Goal: Task Accomplishment & Management: Manage account settings

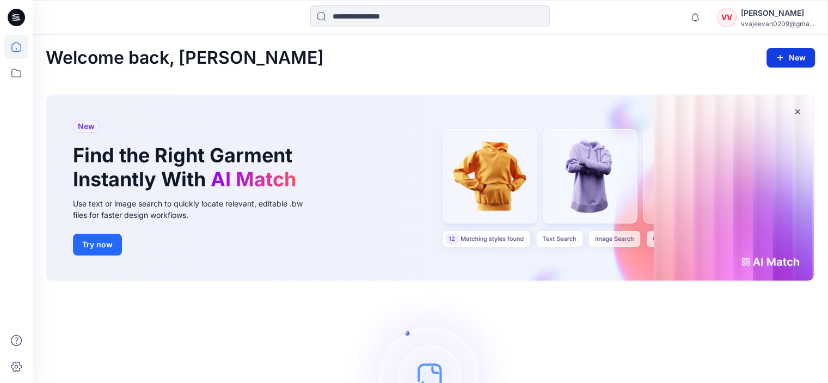
click at [782, 56] on icon "button" at bounding box center [780, 57] width 9 height 9
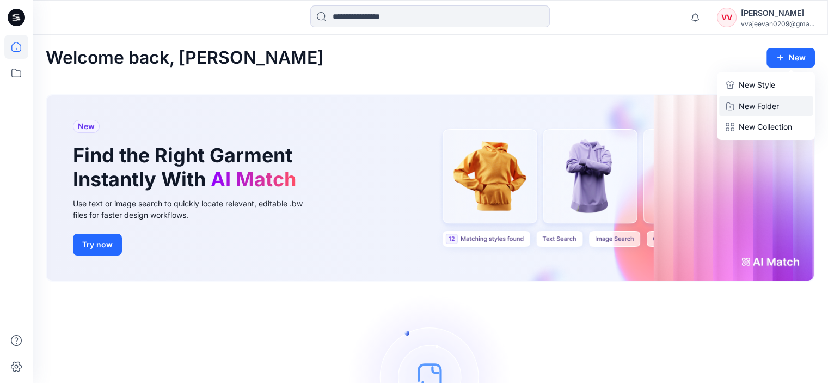
click at [743, 102] on p "New Folder" at bounding box center [759, 105] width 40 height 11
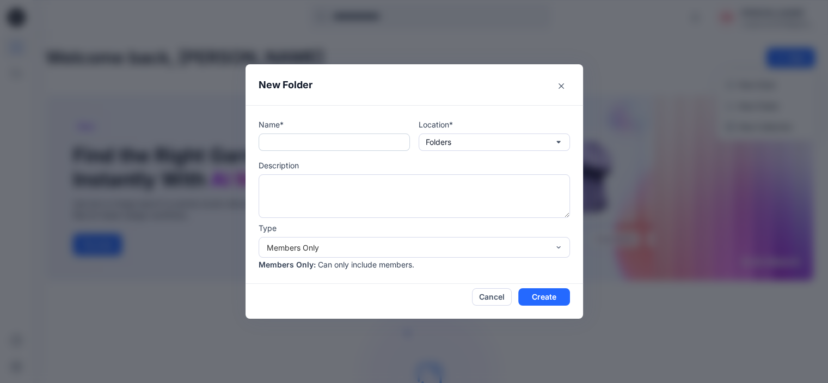
click at [370, 148] on input "text" at bounding box center [334, 141] width 151 height 17
type input "**********"
click at [333, 200] on textarea at bounding box center [414, 196] width 311 height 44
type textarea "*"
click at [366, 198] on textarea "**********" at bounding box center [414, 196] width 311 height 44
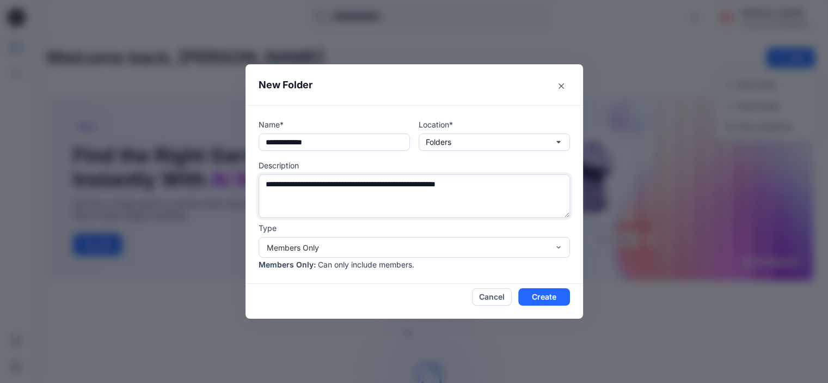
click at [366, 198] on textarea "**********" at bounding box center [414, 196] width 311 height 44
type textarea "**********"
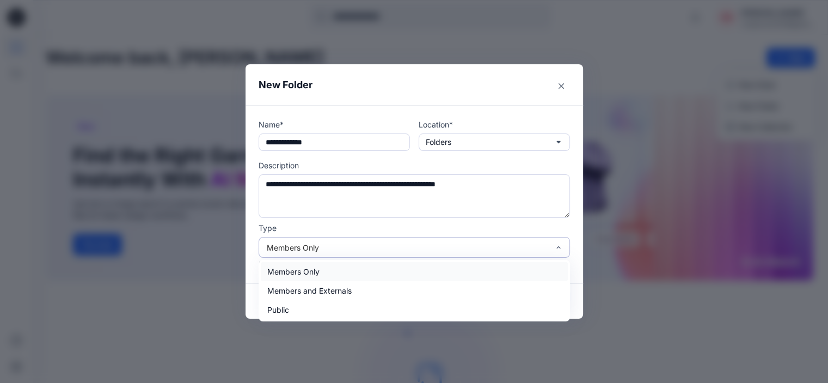
click at [374, 241] on div "Members Only" at bounding box center [414, 247] width 311 height 21
click at [322, 309] on div "Public" at bounding box center [414, 309] width 307 height 19
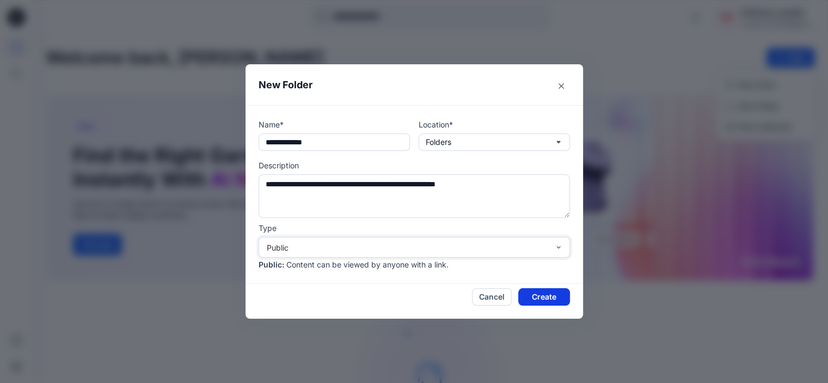
click at [557, 300] on button "Create" at bounding box center [544, 296] width 52 height 17
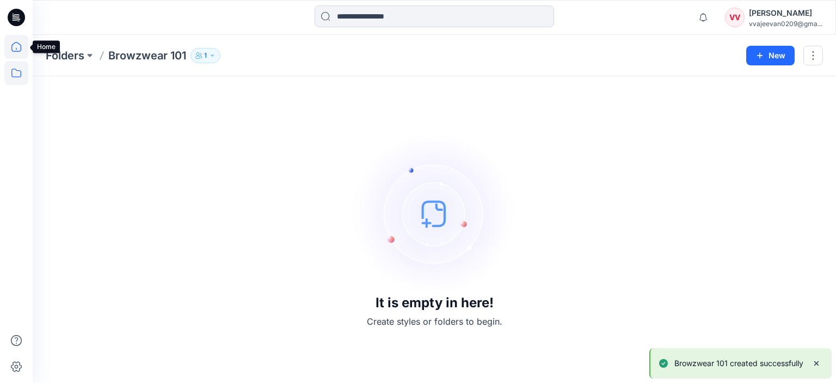
click at [17, 48] on icon at bounding box center [16, 47] width 24 height 24
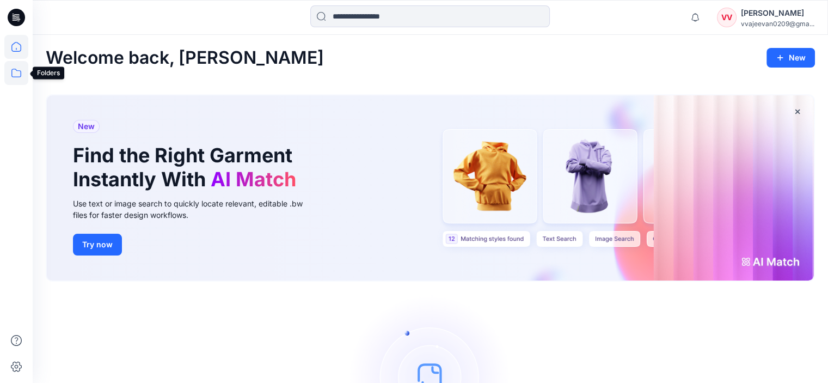
click at [17, 73] on icon at bounding box center [16, 73] width 24 height 24
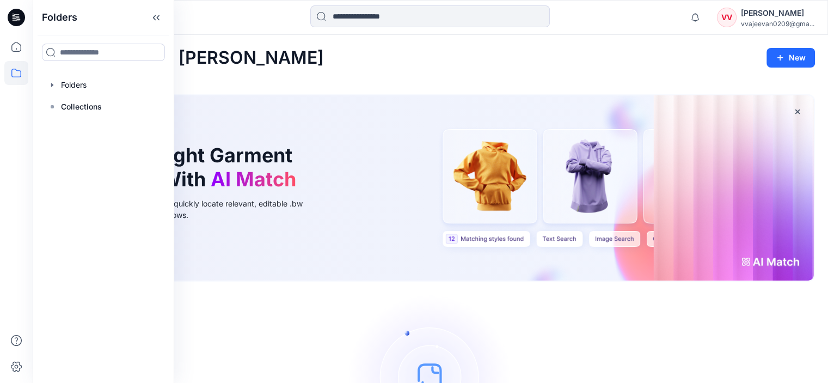
click at [83, 148] on div "Folders Folders Collections" at bounding box center [104, 191] width 142 height 383
click at [74, 84] on div at bounding box center [103, 85] width 124 height 22
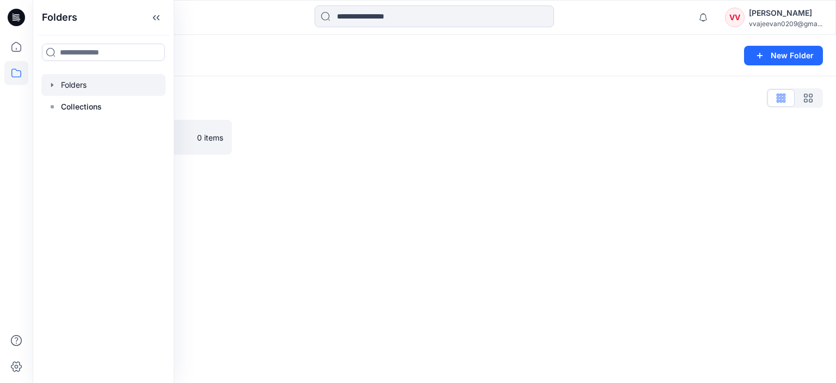
click at [302, 180] on div "Folders New Folder Folders List Browzwear 101 0 items" at bounding box center [435, 209] width 804 height 348
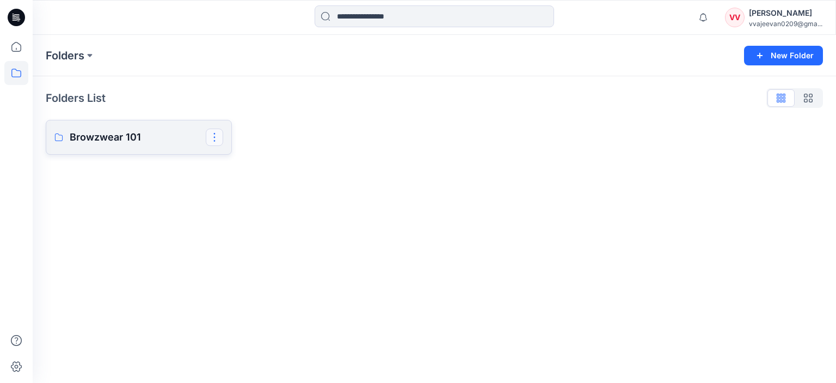
click at [213, 140] on button "button" at bounding box center [214, 137] width 17 height 17
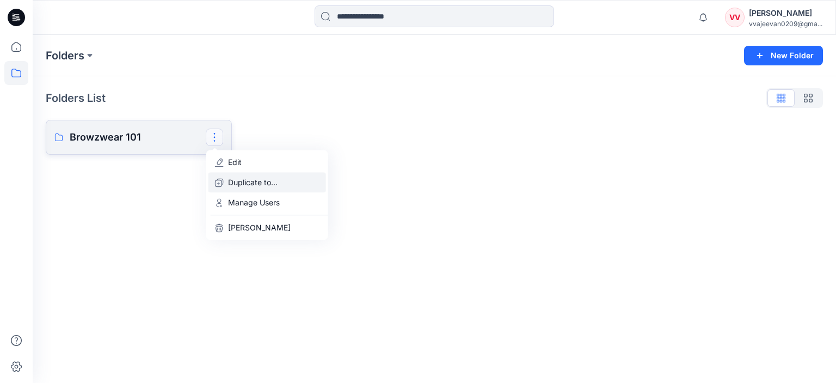
click at [261, 181] on p "Duplicate to..." at bounding box center [253, 181] width 50 height 11
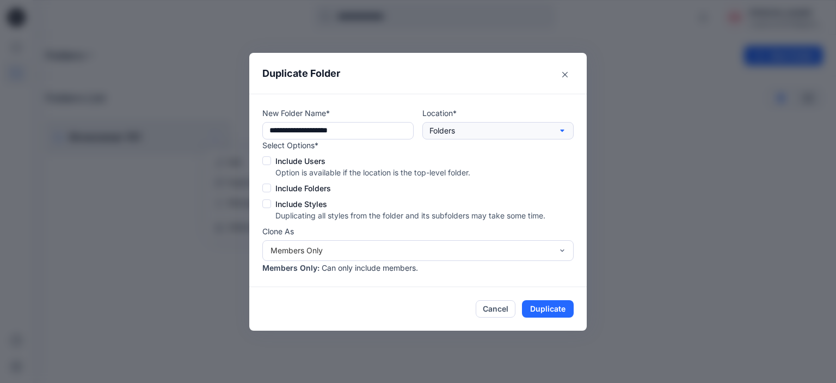
click at [462, 129] on button "Folders" at bounding box center [498, 130] width 151 height 17
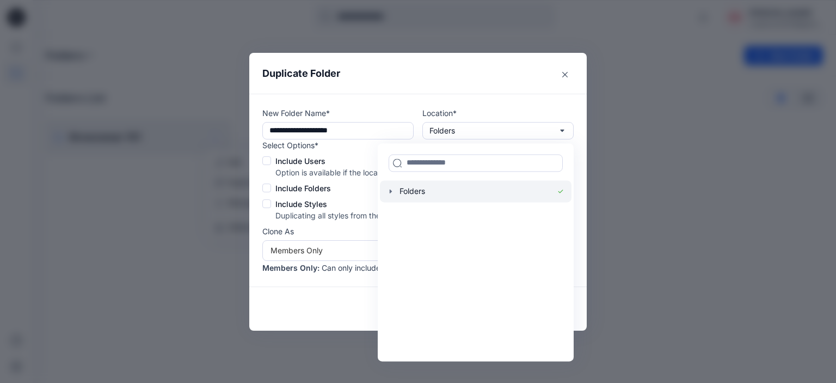
click at [423, 193] on div at bounding box center [476, 191] width 192 height 22
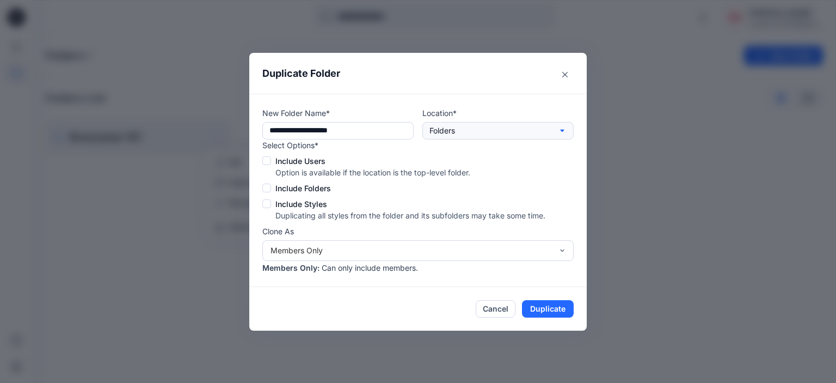
click at [451, 135] on p "Folders" at bounding box center [443, 131] width 26 height 12
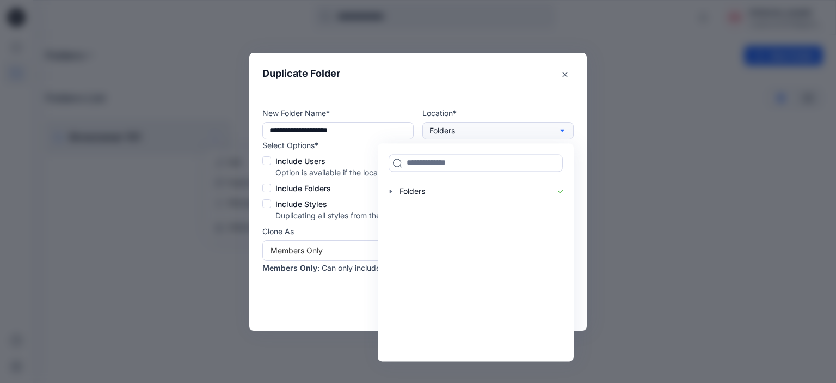
click at [451, 135] on p "Folders" at bounding box center [443, 131] width 26 height 12
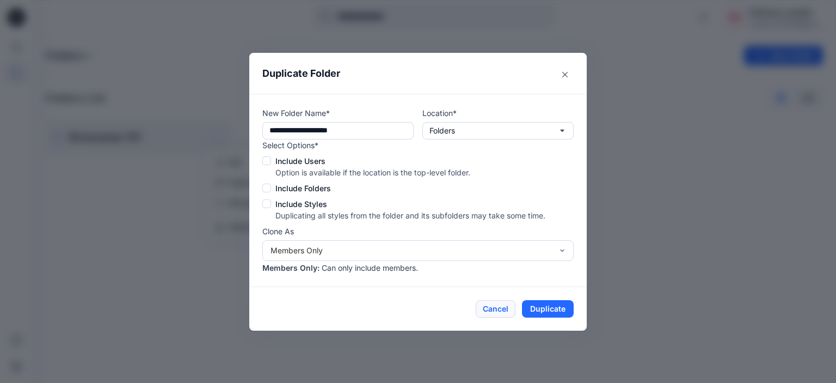
click at [501, 305] on button "Cancel" at bounding box center [496, 308] width 40 height 17
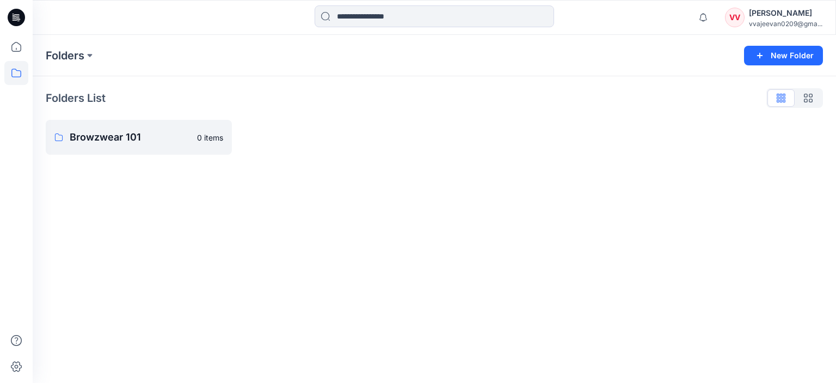
click at [4, 50] on div at bounding box center [16, 191] width 33 height 383
click at [5, 48] on icon at bounding box center [16, 47] width 24 height 24
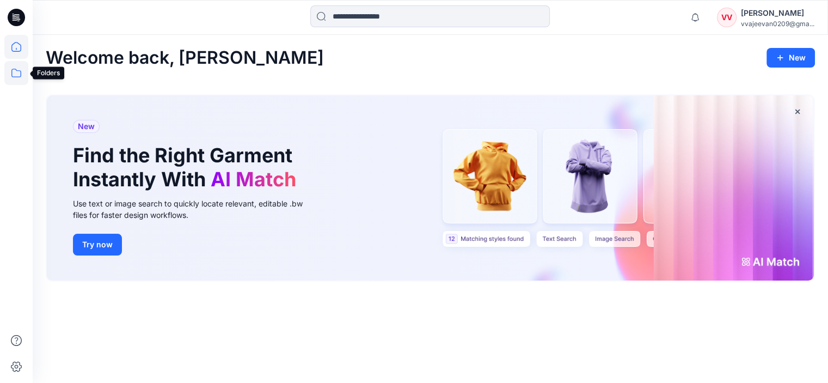
click at [14, 71] on icon at bounding box center [16, 73] width 24 height 24
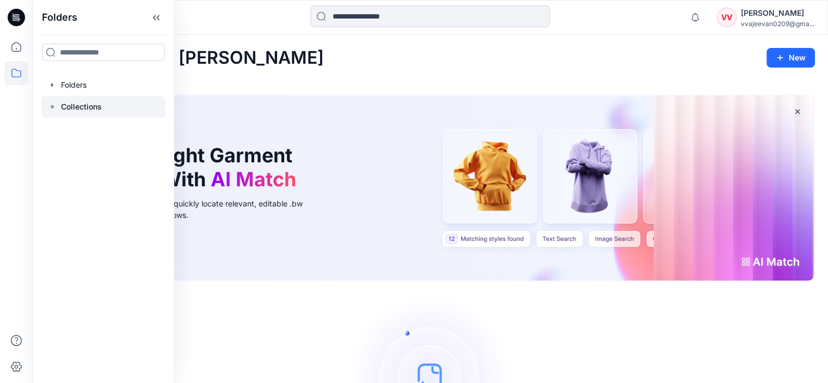
click at [87, 99] on div at bounding box center [103, 107] width 124 height 22
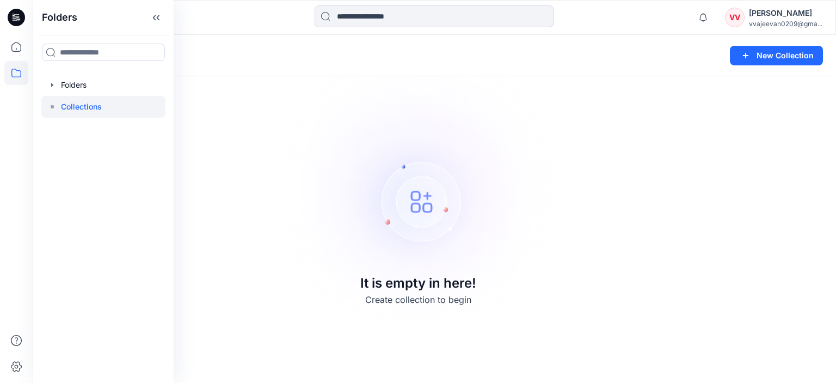
click at [405, 182] on img at bounding box center [418, 191] width 304 height 304
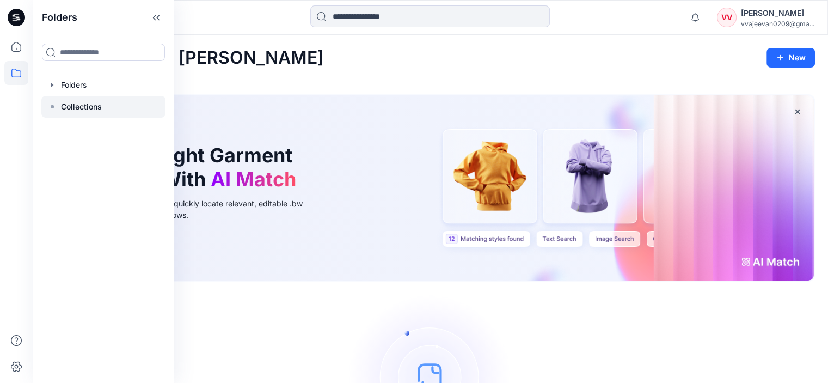
click at [85, 100] on p "Collections" at bounding box center [81, 106] width 41 height 13
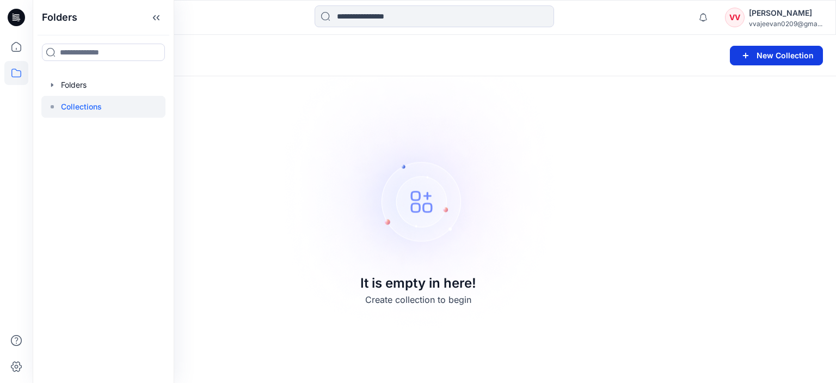
click at [756, 64] on button "New Collection" at bounding box center [776, 56] width 93 height 20
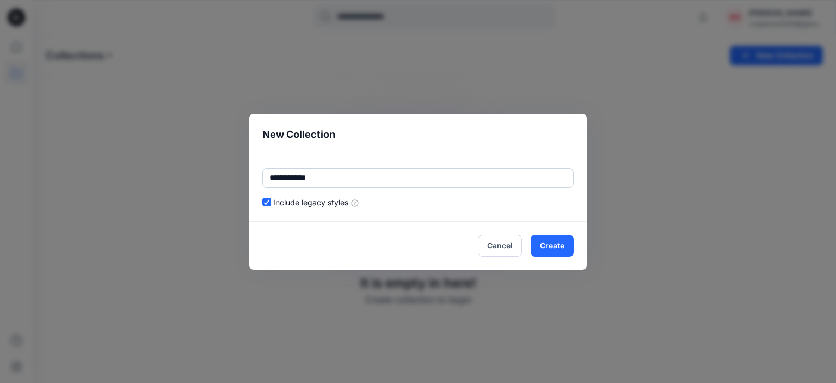
type input "**********"
drag, startPoint x: 553, startPoint y: 261, endPoint x: 552, endPoint y: 246, distance: 15.3
click at [552, 246] on footer "Cancel Create" at bounding box center [418, 246] width 338 height 48
click at [552, 246] on button "Create" at bounding box center [552, 246] width 43 height 22
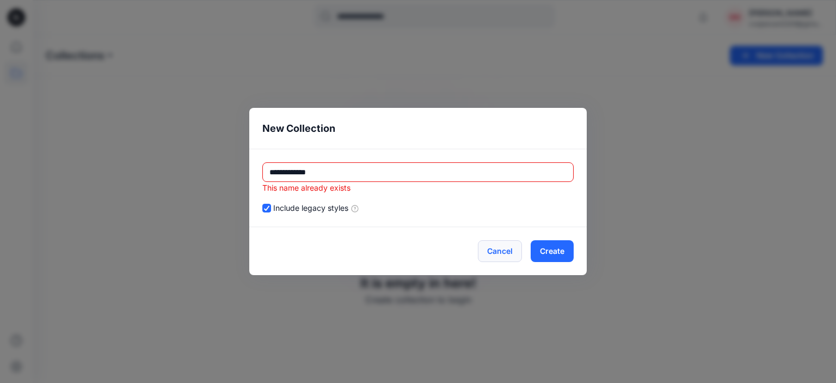
click at [499, 254] on button "Cancel" at bounding box center [500, 251] width 44 height 22
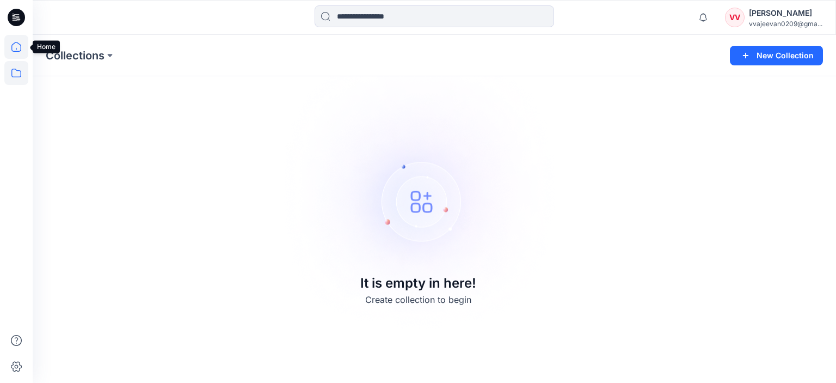
click at [11, 42] on icon at bounding box center [16, 47] width 24 height 24
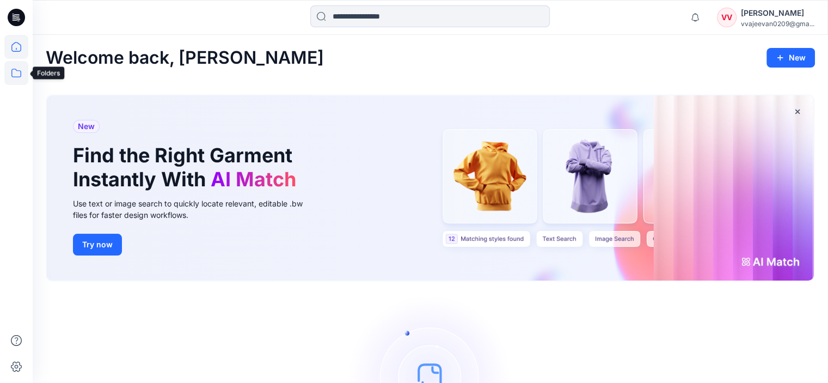
click at [24, 80] on icon at bounding box center [16, 73] width 24 height 24
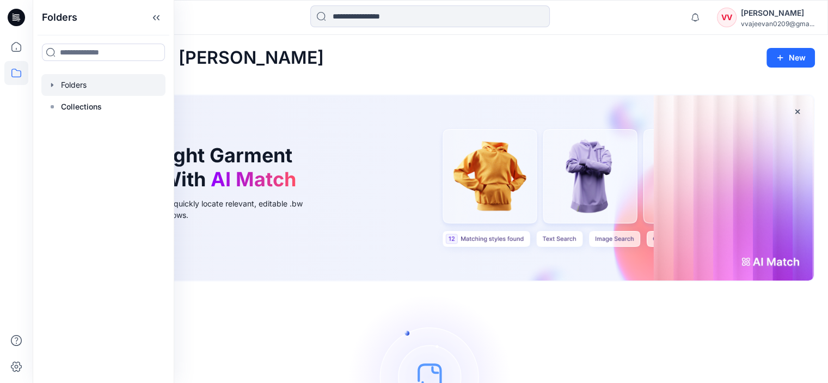
click at [80, 81] on div at bounding box center [103, 85] width 124 height 22
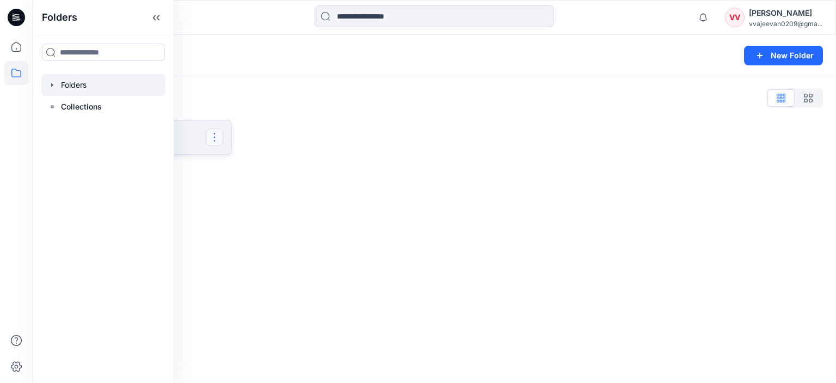
click at [218, 143] on button "button" at bounding box center [214, 137] width 17 height 17
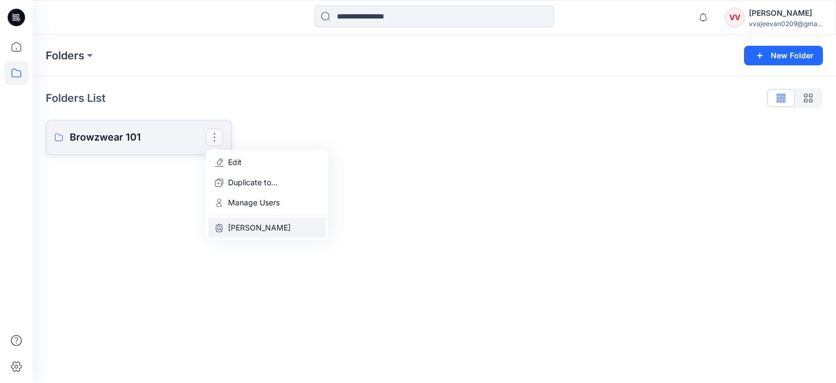
click at [248, 229] on p "Delete Folder" at bounding box center [259, 227] width 63 height 11
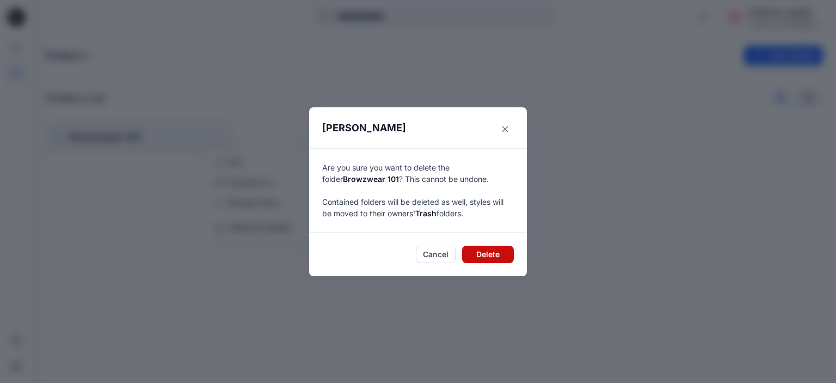
click at [476, 259] on button "Delete" at bounding box center [488, 254] width 52 height 17
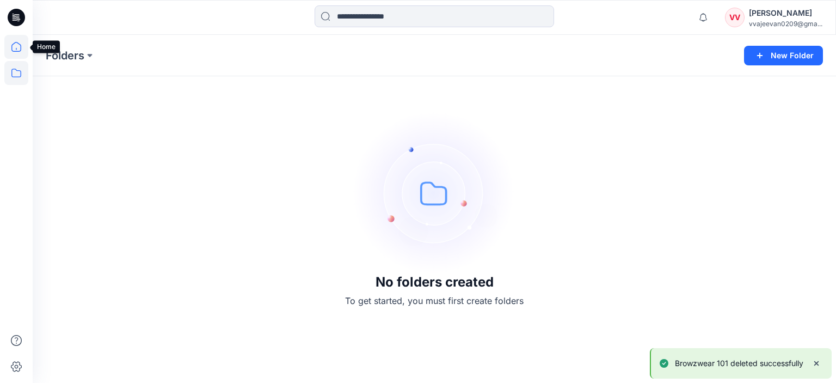
click at [16, 40] on icon at bounding box center [16, 47] width 24 height 24
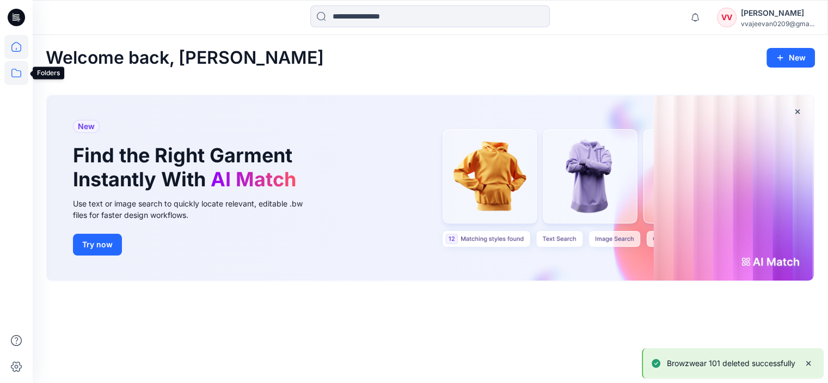
click at [22, 75] on icon at bounding box center [16, 73] width 24 height 24
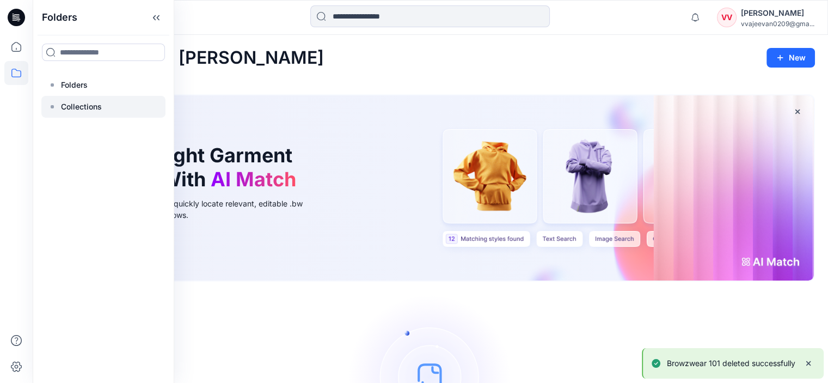
click at [85, 109] on p "Collections" at bounding box center [81, 106] width 41 height 13
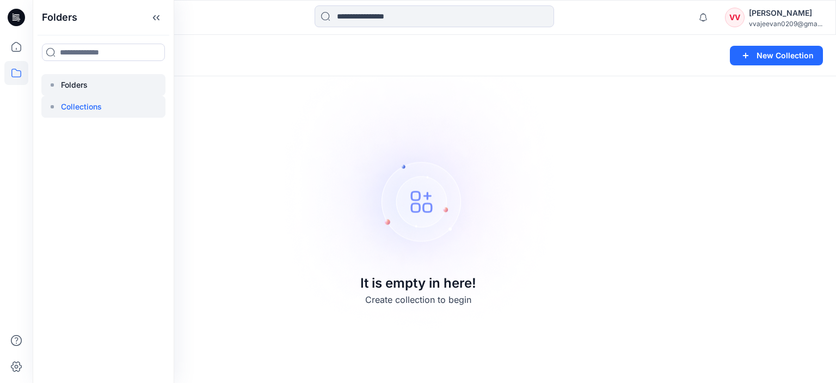
click at [99, 75] on div at bounding box center [103, 85] width 124 height 22
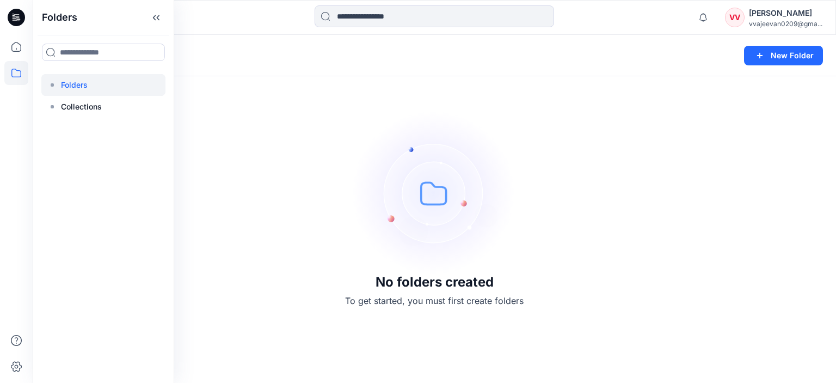
click at [216, 112] on div "No folders created To get started, you must first create folders" at bounding box center [435, 209] width 804 height 348
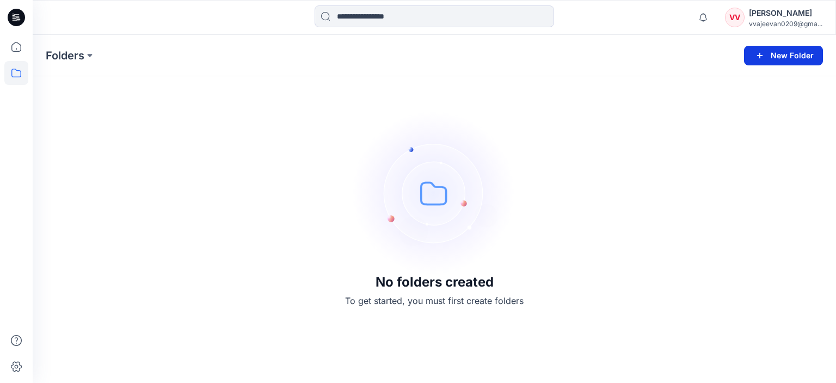
click at [759, 56] on icon "button" at bounding box center [760, 55] width 13 height 13
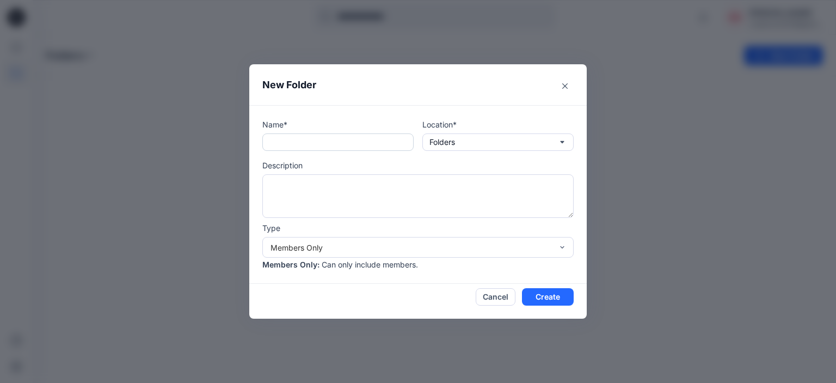
click at [311, 145] on input "text" at bounding box center [337, 141] width 151 height 17
type input "**********"
click at [305, 198] on textarea at bounding box center [417, 196] width 311 height 44
type textarea "**********"
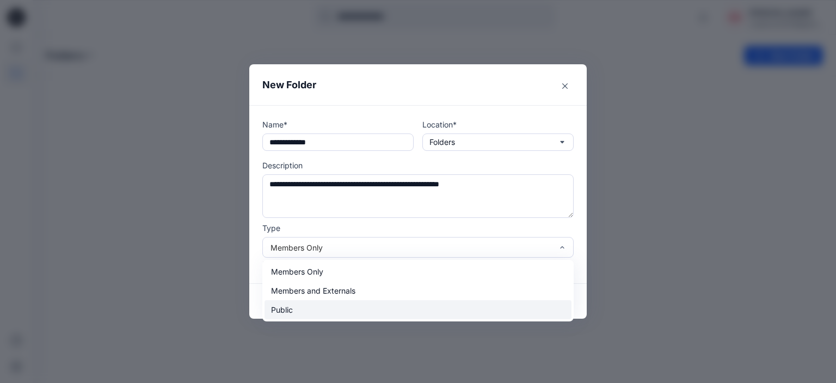
drag, startPoint x: 402, startPoint y: 240, endPoint x: 300, endPoint y: 310, distance: 123.4
click at [300, 258] on div "3 results available. Use Up and Down to choose options, press Enter to select t…" at bounding box center [417, 247] width 311 height 21
click at [300, 310] on div "Public" at bounding box center [418, 309] width 307 height 19
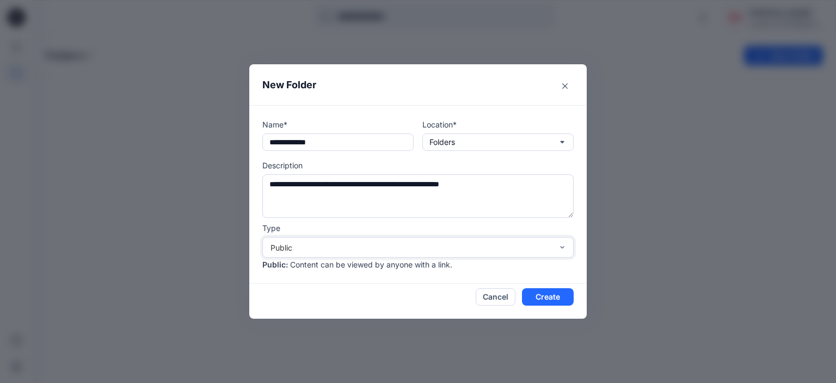
click at [339, 291] on div "Cancel Create" at bounding box center [417, 296] width 311 height 17
click at [475, 142] on button "Folders" at bounding box center [498, 141] width 151 height 17
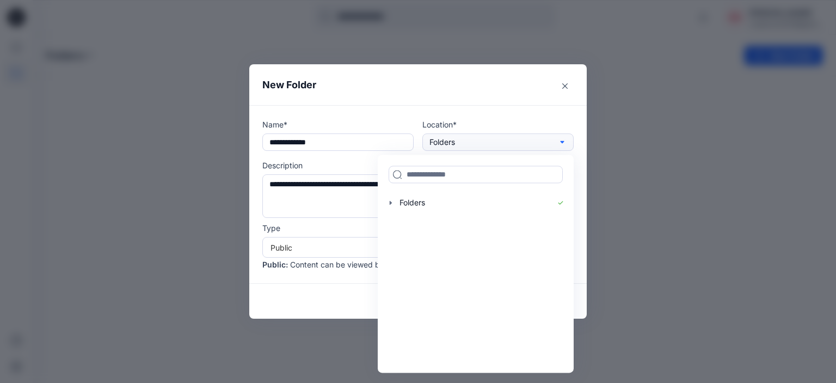
click at [475, 142] on button "Folders" at bounding box center [498, 141] width 151 height 17
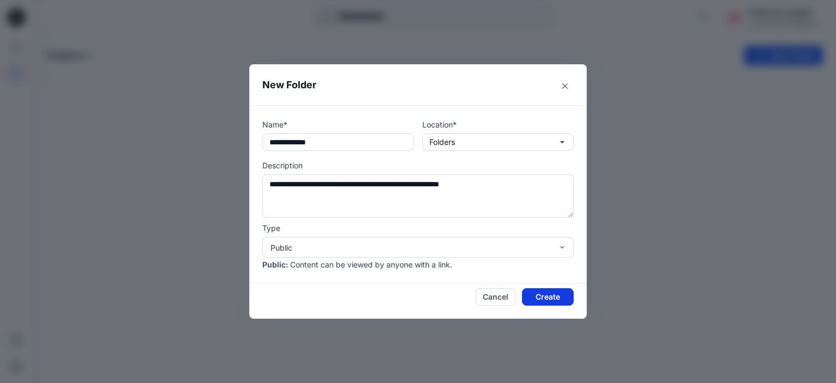
click at [545, 292] on button "Create" at bounding box center [548, 296] width 52 height 17
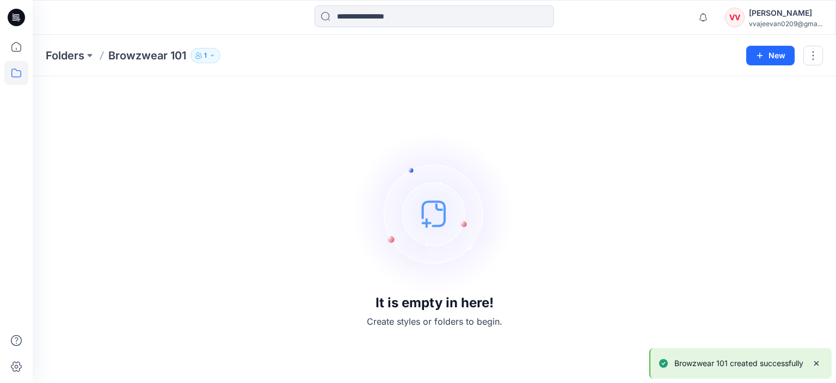
click at [295, 215] on div "It is empty in here! Create styles or folders to begin." at bounding box center [435, 229] width 778 height 280
click at [767, 60] on button "New" at bounding box center [771, 56] width 48 height 20
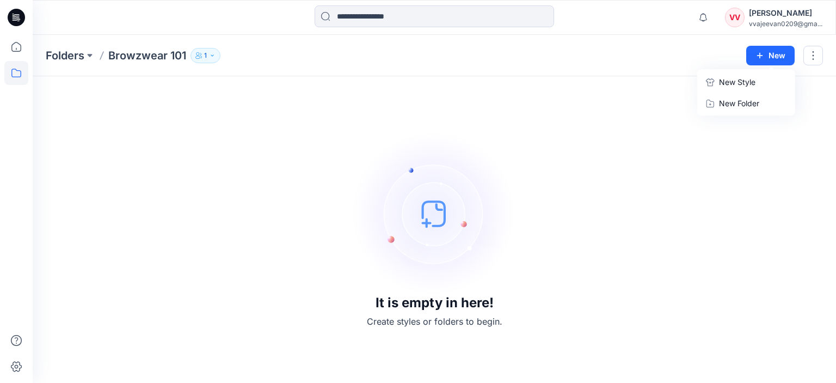
click at [713, 139] on div "It is empty in here! Create styles or folders to begin." at bounding box center [435, 229] width 778 height 280
click at [558, 102] on div "It is empty in here! Create styles or folders to begin." at bounding box center [435, 229] width 778 height 280
click at [509, 261] on img at bounding box center [434, 213] width 163 height 163
click at [765, 41] on div "Folders Browzwear 101 1 New" at bounding box center [435, 55] width 804 height 41
click at [767, 51] on button "New" at bounding box center [771, 56] width 48 height 20
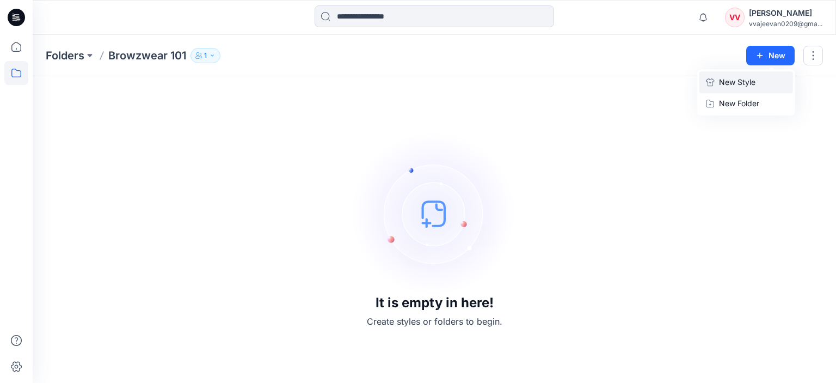
click at [725, 84] on p "New Style" at bounding box center [737, 82] width 36 height 13
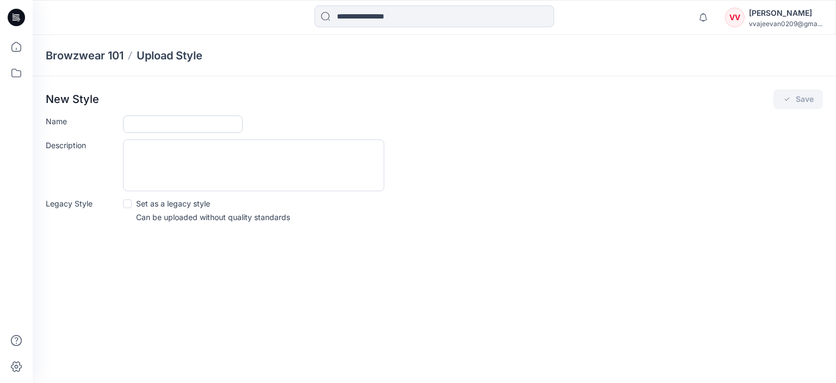
click at [150, 125] on input "Name" at bounding box center [183, 123] width 120 height 17
click at [13, 49] on icon at bounding box center [16, 47] width 24 height 24
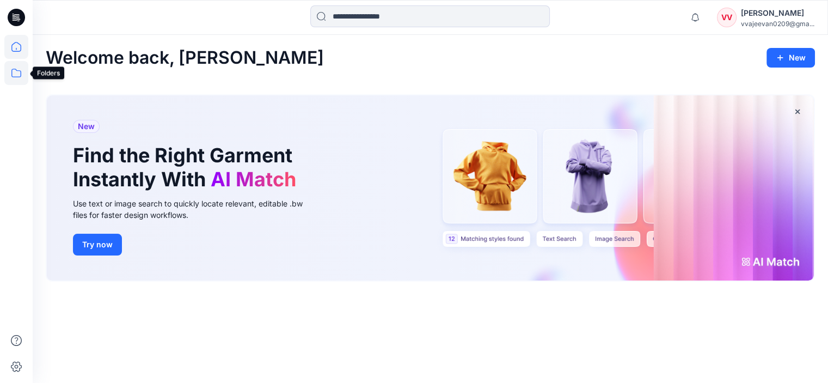
click at [16, 77] on icon at bounding box center [16, 73] width 24 height 24
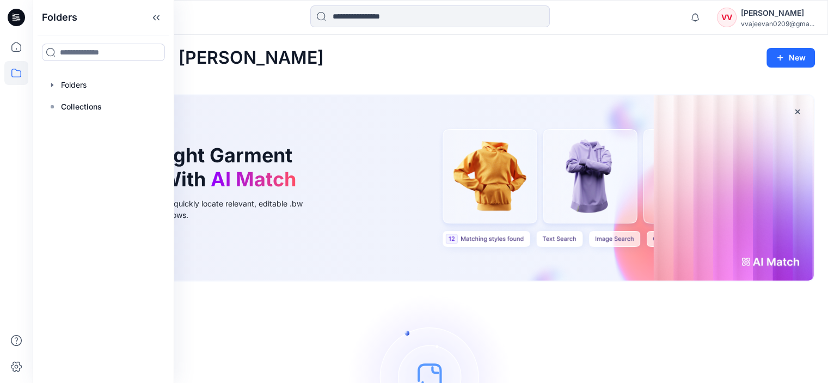
click at [98, 89] on div at bounding box center [103, 85] width 124 height 22
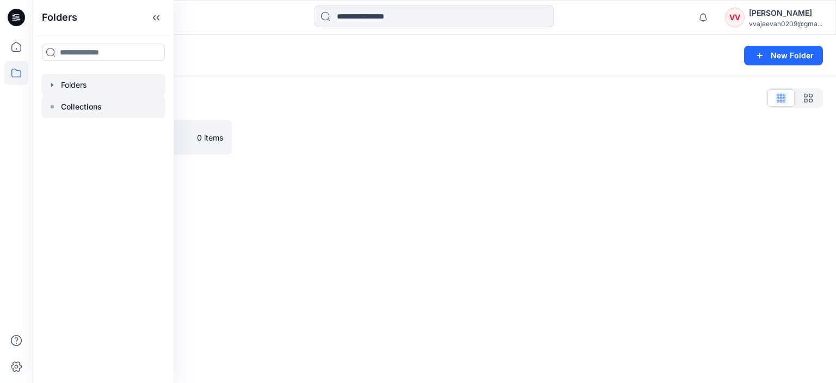
click at [85, 109] on p "Collections" at bounding box center [81, 106] width 41 height 13
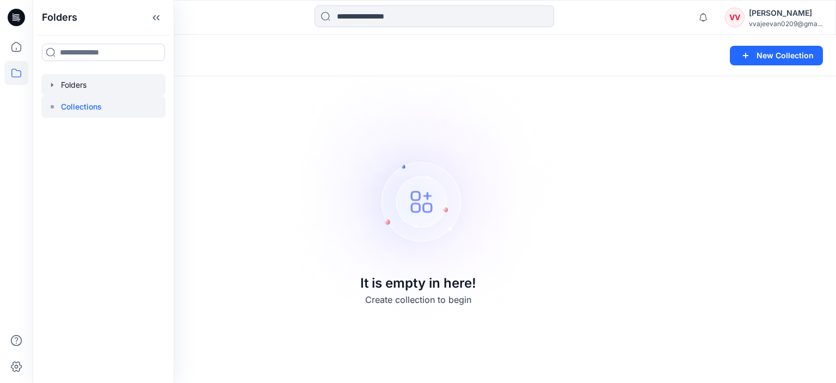
click at [89, 88] on div at bounding box center [103, 85] width 124 height 22
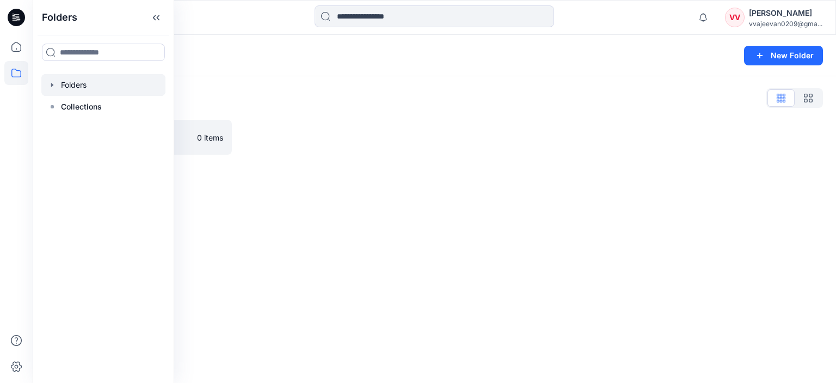
click at [297, 142] on div at bounding box center [336, 137] width 186 height 35
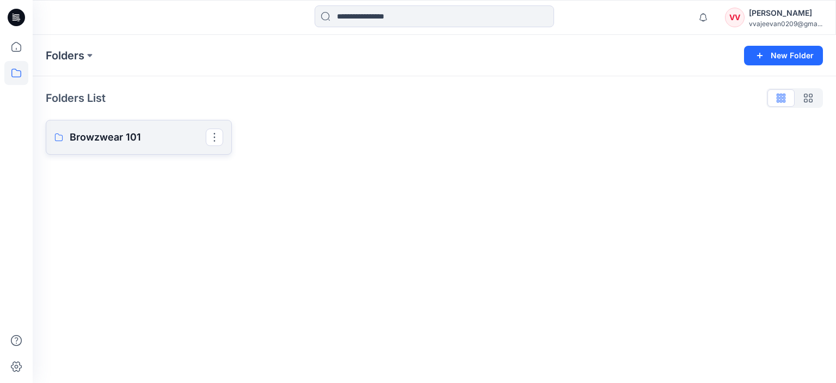
click at [126, 137] on p "Browzwear 101" at bounding box center [138, 137] width 136 height 15
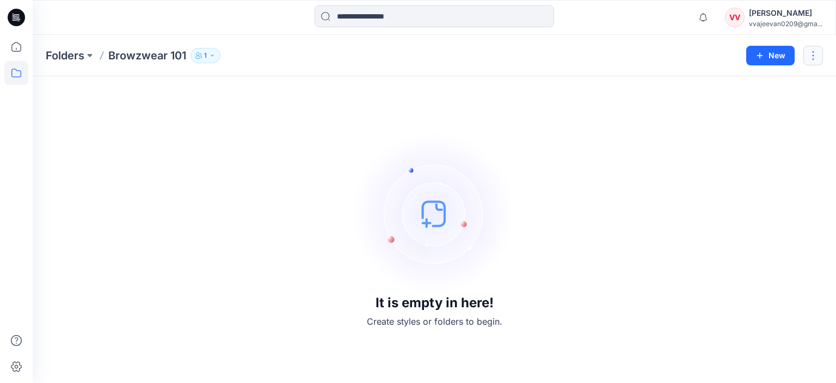
click at [816, 50] on button "button" at bounding box center [814, 56] width 20 height 20
click at [623, 132] on div "It is empty in here! Create styles or folders to begin." at bounding box center [435, 229] width 778 height 280
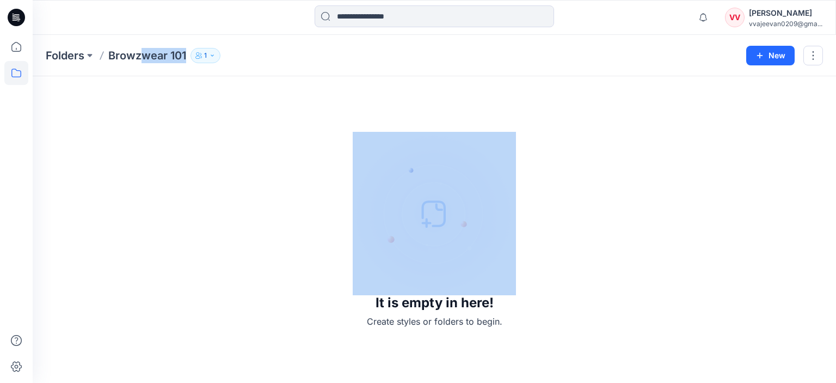
drag, startPoint x: 139, startPoint y: 46, endPoint x: 219, endPoint y: 56, distance: 80.0
click at [219, 56] on div "Folders Browzwear 101 1 New" at bounding box center [435, 55] width 804 height 41
click at [219, 56] on button "1" at bounding box center [206, 55] width 30 height 15
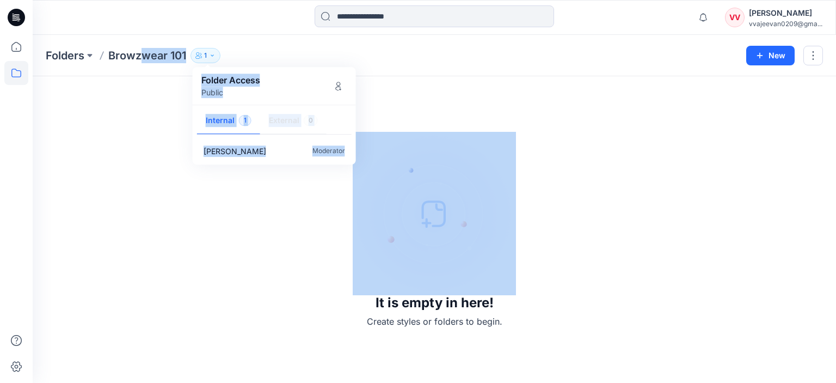
click at [219, 56] on button "1" at bounding box center [206, 55] width 30 height 15
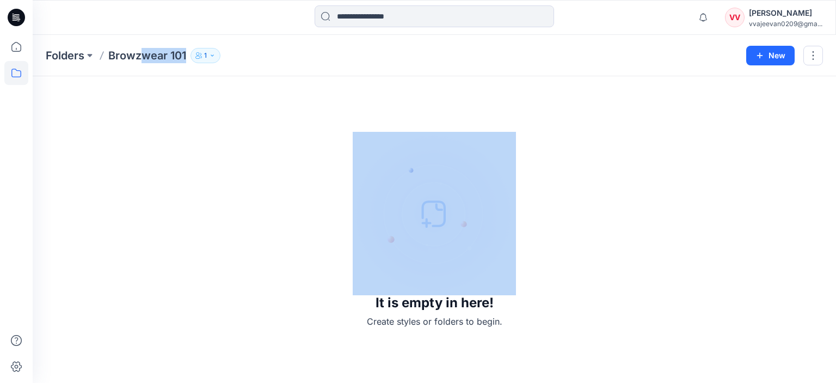
click at [472, 274] on img at bounding box center [434, 213] width 163 height 163
click at [779, 61] on button "New" at bounding box center [771, 56] width 48 height 20
click at [478, 130] on div "It is empty in here! Create styles or folders to begin." at bounding box center [435, 229] width 778 height 280
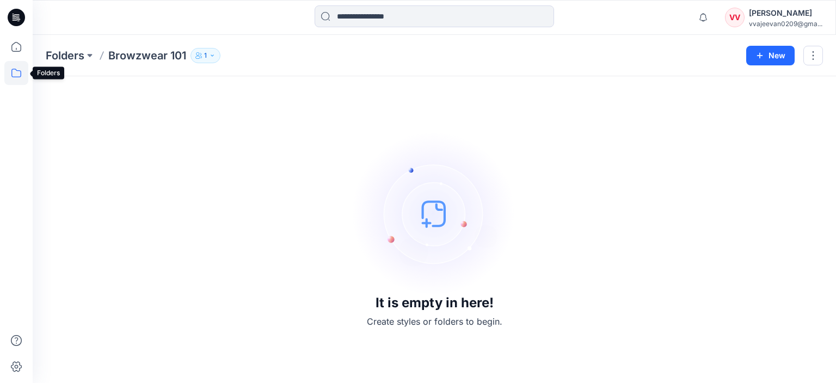
click at [22, 67] on icon at bounding box center [16, 73] width 24 height 24
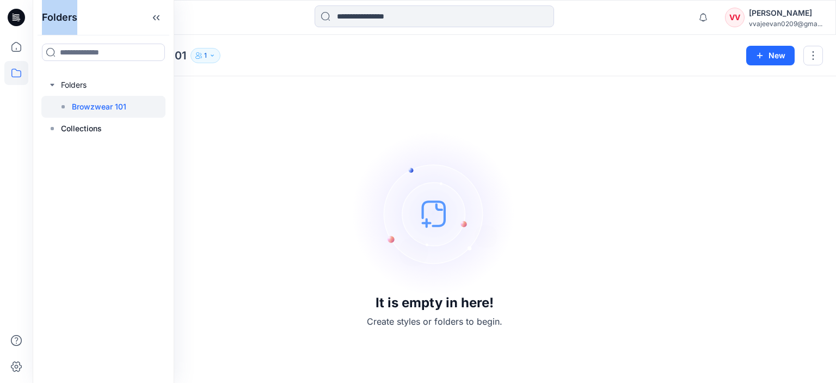
click at [22, 67] on icon at bounding box center [16, 73] width 24 height 24
click at [104, 127] on div at bounding box center [103, 129] width 124 height 22
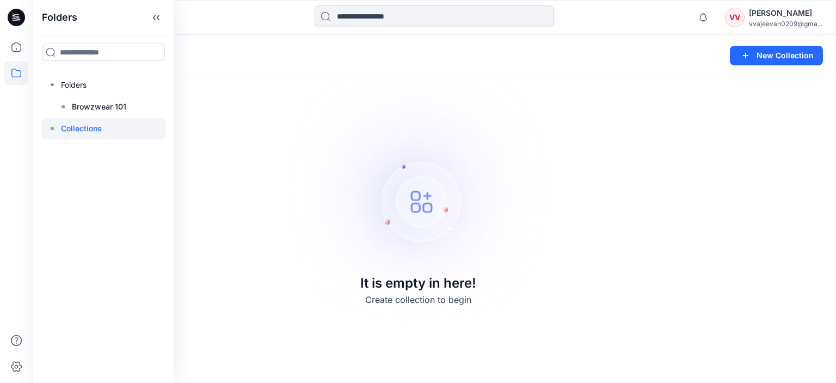
click at [338, 129] on img at bounding box center [418, 191] width 304 height 304
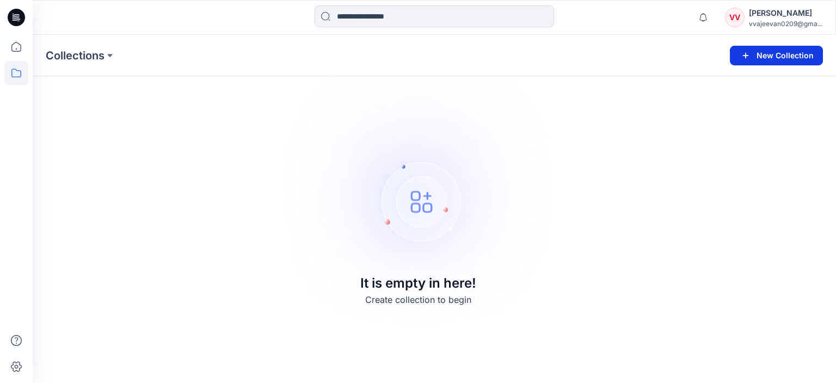
click at [759, 58] on button "New Collection" at bounding box center [776, 56] width 93 height 20
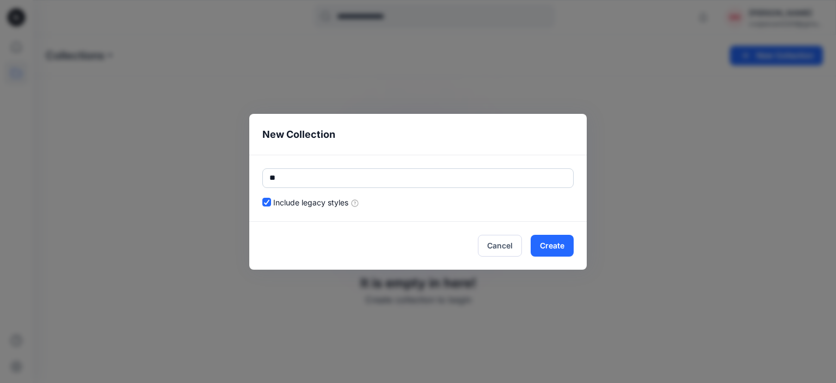
type input "*"
type input "***"
click at [564, 250] on button "Create" at bounding box center [552, 246] width 43 height 22
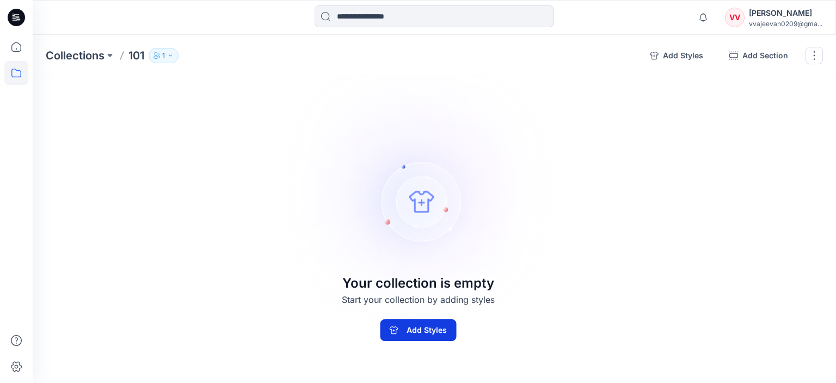
click at [400, 326] on button "Add Styles" at bounding box center [418, 330] width 76 height 22
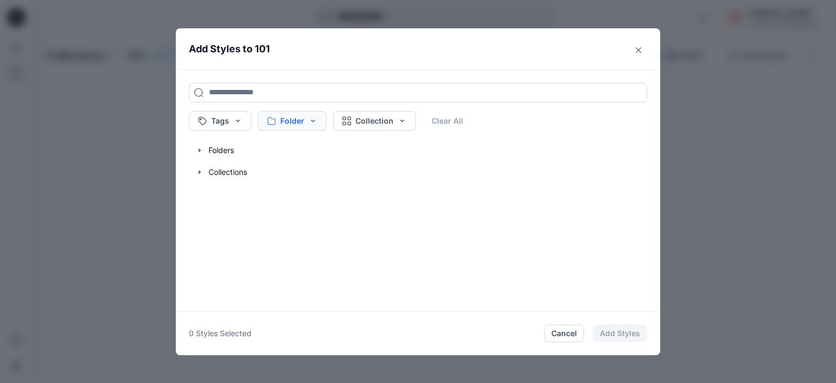
click at [292, 113] on button "Folder" at bounding box center [292, 121] width 69 height 20
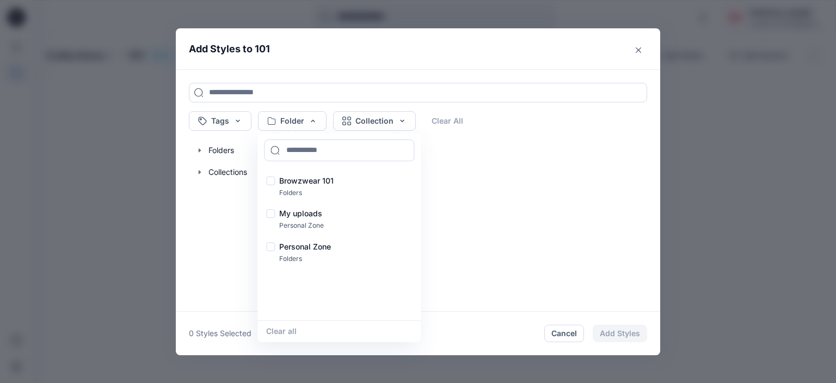
click at [493, 224] on div "Tags Folder Browzwear 101 Folders My uploads Personal Zone Personal Zone Folder…" at bounding box center [418, 190] width 485 height 242
click at [635, 54] on button "Close" at bounding box center [638, 49] width 17 height 17
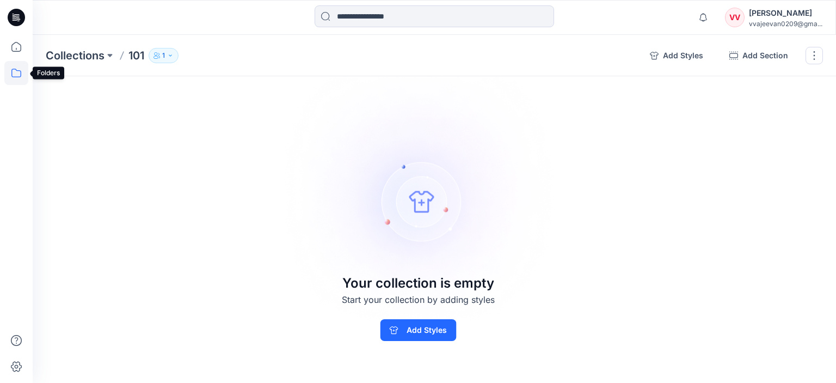
click at [13, 71] on icon at bounding box center [16, 73] width 24 height 24
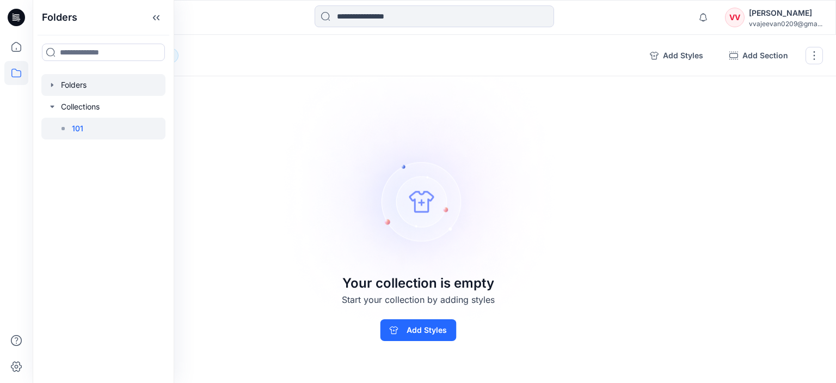
click at [84, 88] on div at bounding box center [103, 85] width 124 height 22
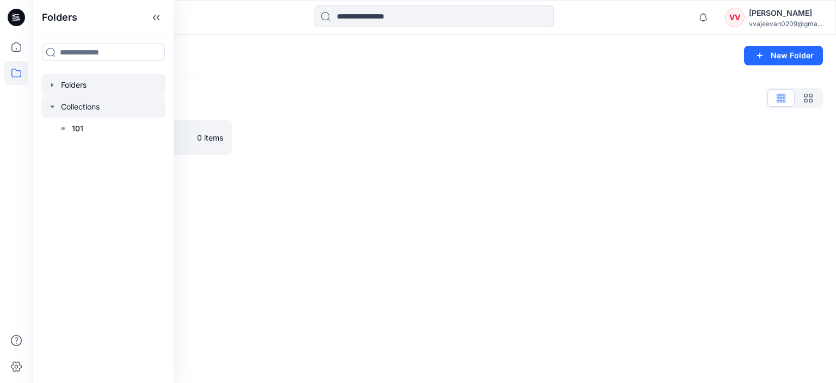
click at [96, 117] on div at bounding box center [103, 107] width 124 height 22
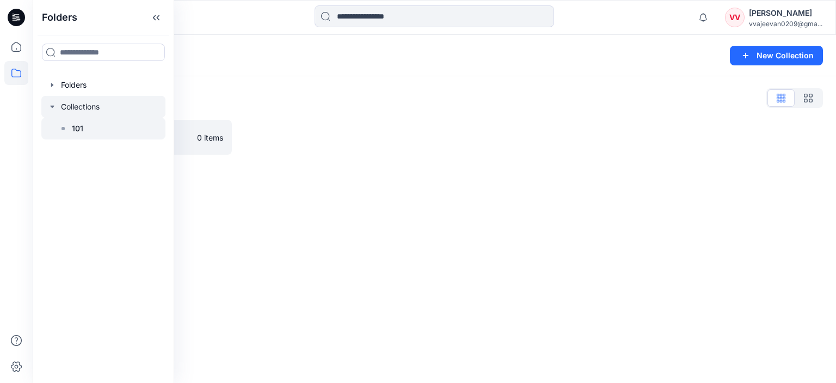
click at [96, 124] on div at bounding box center [103, 129] width 124 height 22
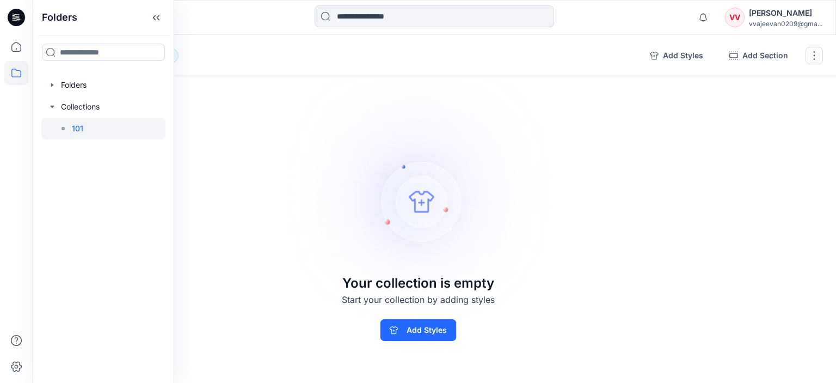
click at [270, 164] on img at bounding box center [418, 192] width 304 height 304
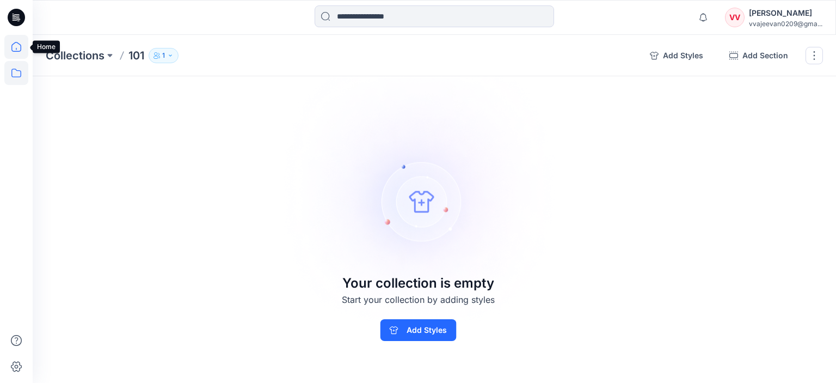
click at [8, 50] on icon at bounding box center [16, 47] width 24 height 24
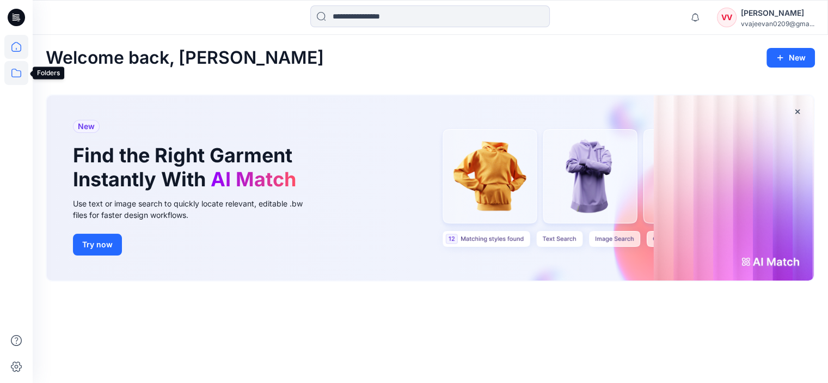
click at [16, 76] on icon at bounding box center [16, 73] width 10 height 9
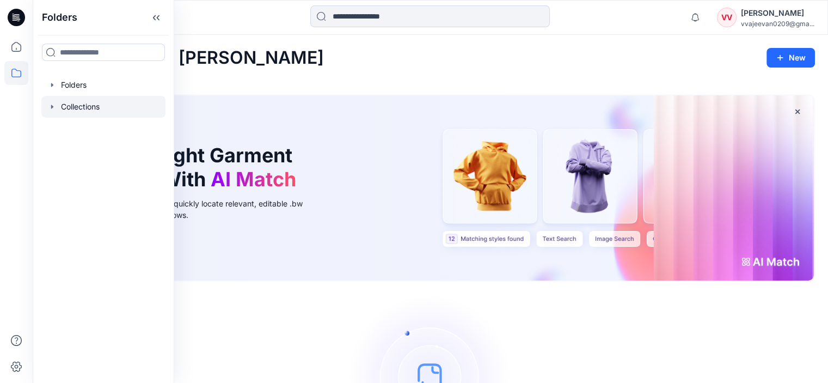
click at [99, 109] on div at bounding box center [103, 107] width 124 height 22
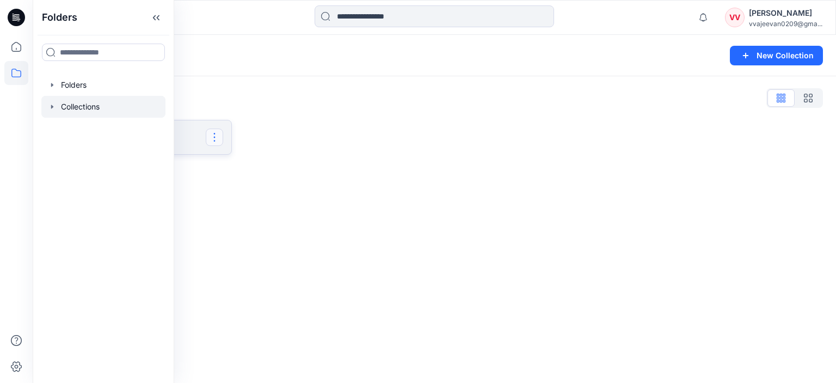
click at [218, 136] on button "button" at bounding box center [214, 137] width 17 height 17
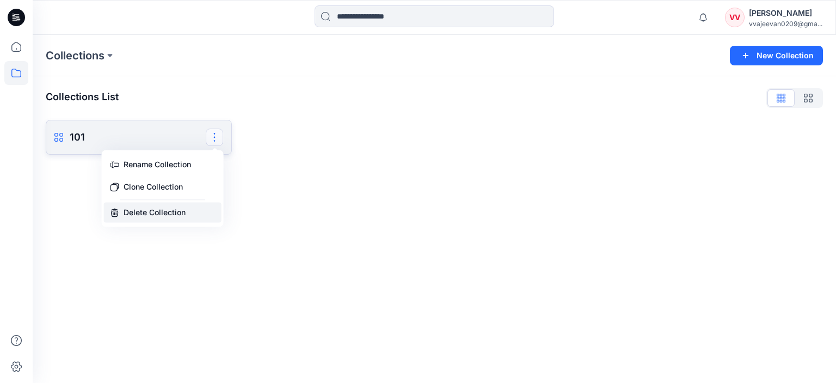
click at [167, 205] on button "Delete Collection" at bounding box center [163, 212] width 118 height 20
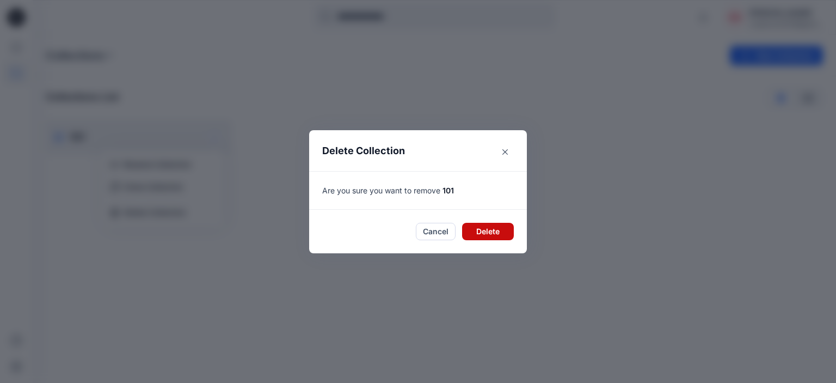
click at [477, 233] on button "Delete" at bounding box center [488, 231] width 52 height 17
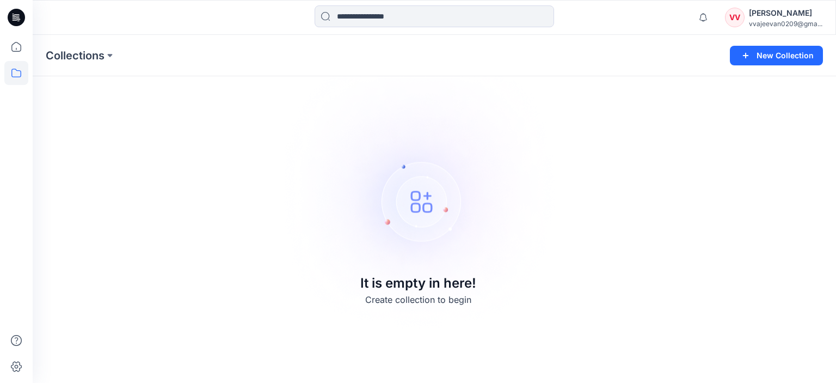
click at [195, 193] on div "Collections New Collection It is empty in here! Create collection to begin" at bounding box center [435, 209] width 804 height 348
click at [15, 47] on icon at bounding box center [16, 47] width 24 height 24
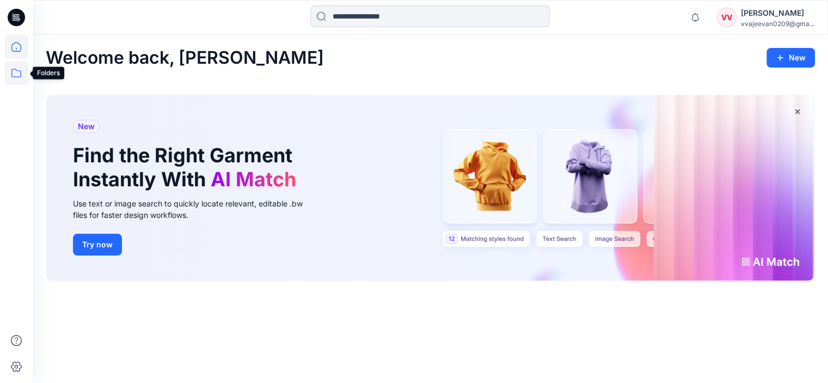
click at [13, 76] on icon at bounding box center [16, 73] width 24 height 24
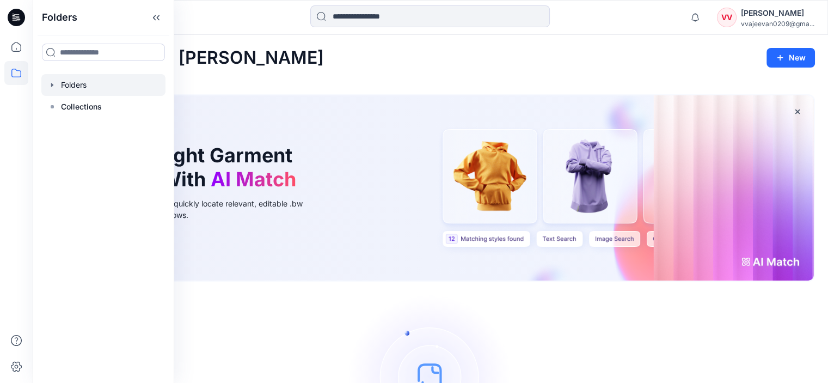
click at [73, 83] on div at bounding box center [103, 85] width 124 height 22
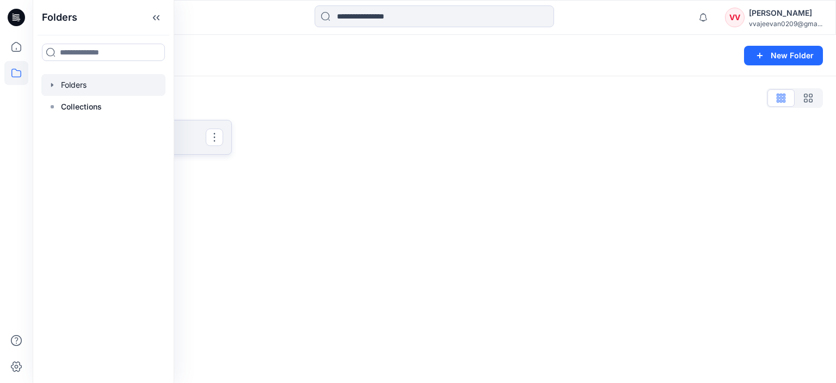
click at [181, 124] on link "Browzwear 101" at bounding box center [139, 137] width 186 height 35
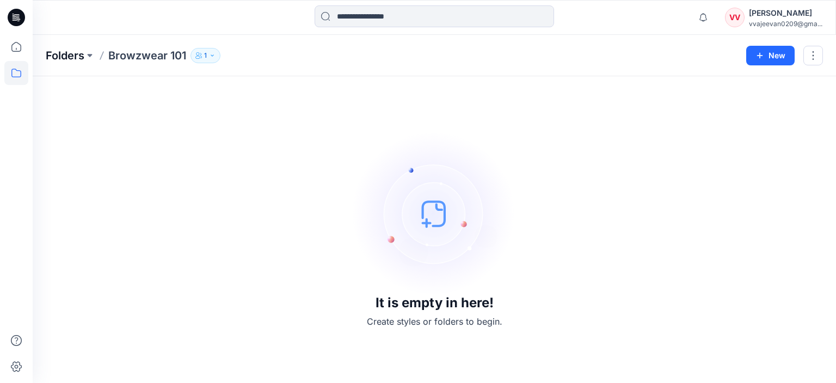
click at [75, 52] on p "Folders" at bounding box center [65, 55] width 39 height 15
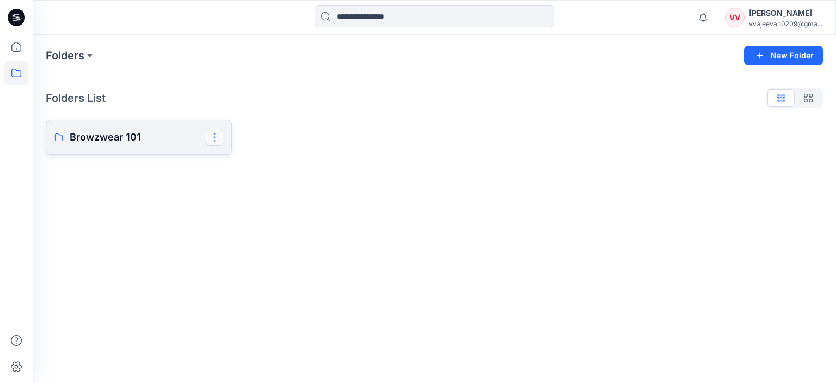
click at [211, 138] on button "button" at bounding box center [214, 137] width 17 height 17
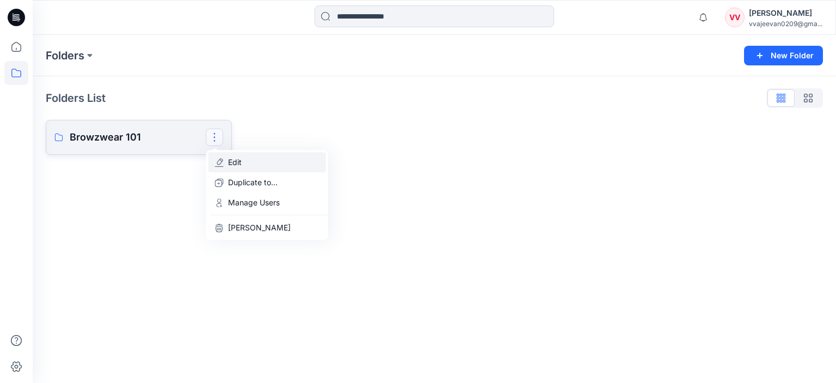
click at [236, 168] on button "Edit" at bounding box center [268, 162] width 118 height 20
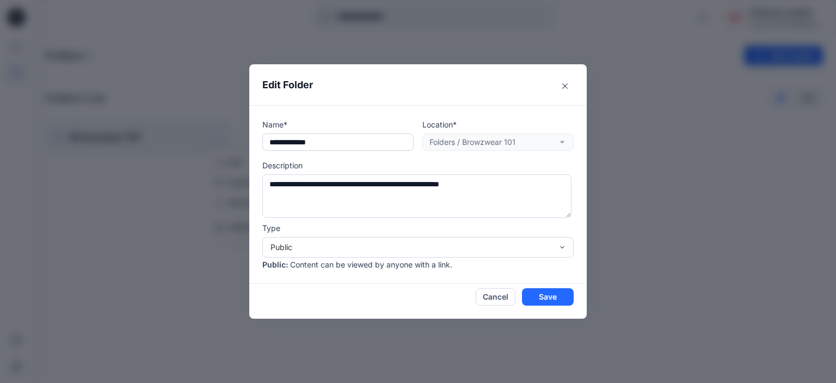
click at [349, 137] on input "**********" at bounding box center [337, 141] width 151 height 17
type input "*********"
click at [541, 295] on button "Save" at bounding box center [548, 296] width 52 height 17
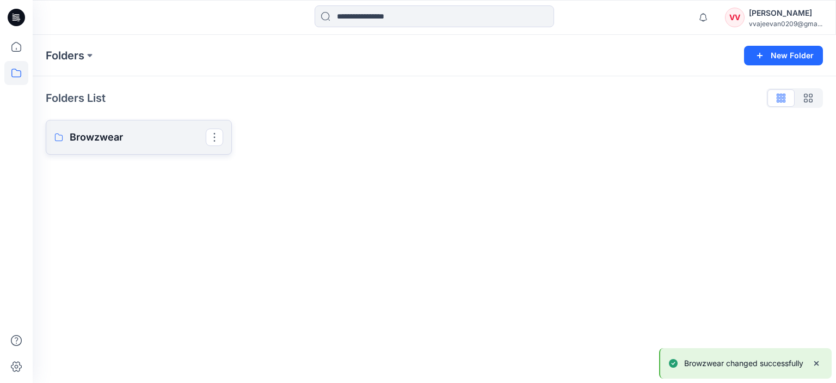
click at [110, 148] on link "Browzwear" at bounding box center [139, 137] width 186 height 35
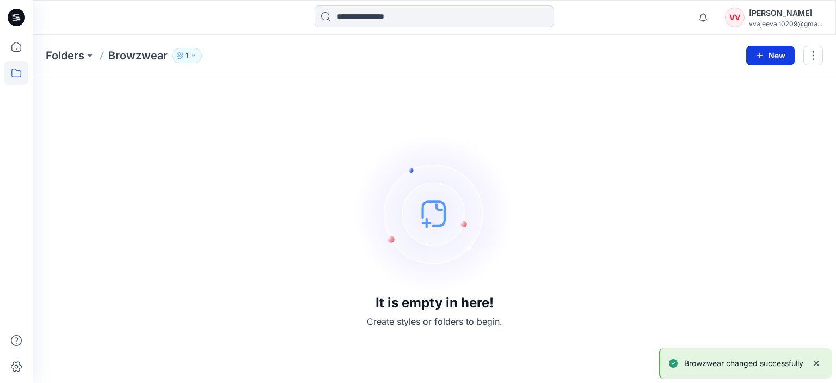
click at [781, 50] on button "New" at bounding box center [771, 56] width 48 height 20
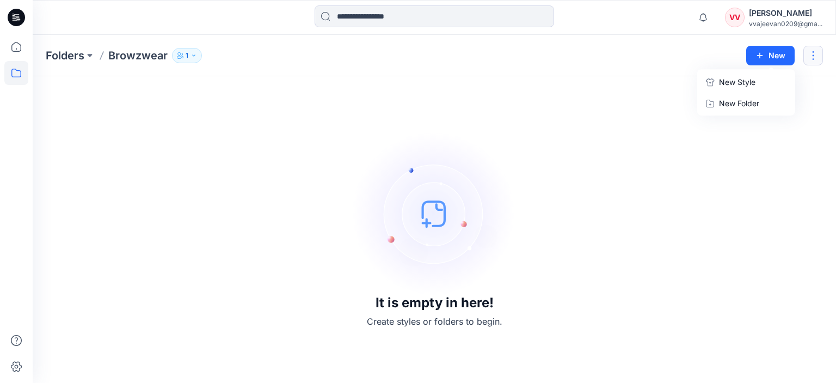
drag, startPoint x: 830, startPoint y: 47, endPoint x: 815, endPoint y: 53, distance: 16.1
click at [815, 53] on div "Folders Browzwear 1 New New Style New Folder" at bounding box center [435, 55] width 804 height 41
click at [815, 53] on button "button" at bounding box center [814, 56] width 20 height 20
click at [761, 54] on icon "button" at bounding box center [760, 55] width 9 height 9
click at [731, 82] on p "New Style" at bounding box center [737, 82] width 36 height 13
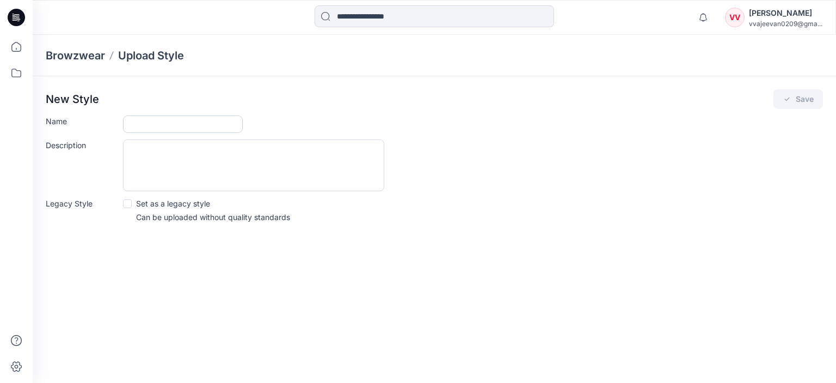
click at [166, 116] on input "Name" at bounding box center [183, 123] width 120 height 17
type input "***"
click at [159, 148] on textarea "Description" at bounding box center [253, 165] width 261 height 52
click at [795, 105] on button "Save" at bounding box center [799, 99] width 50 height 20
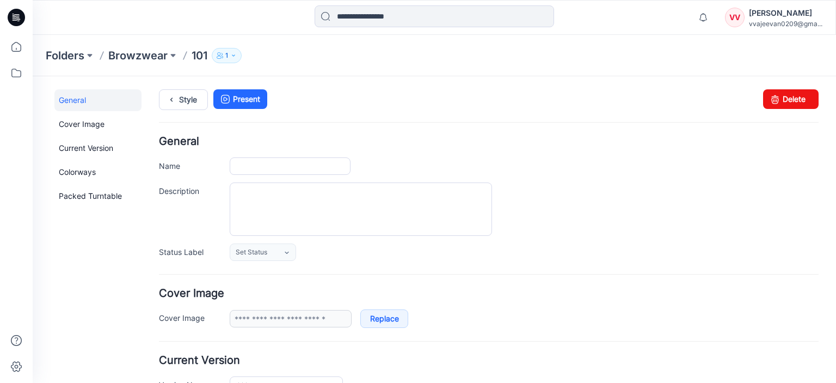
type input "***"
type input "**********"
click at [124, 59] on p "Browzwear" at bounding box center [137, 55] width 59 height 15
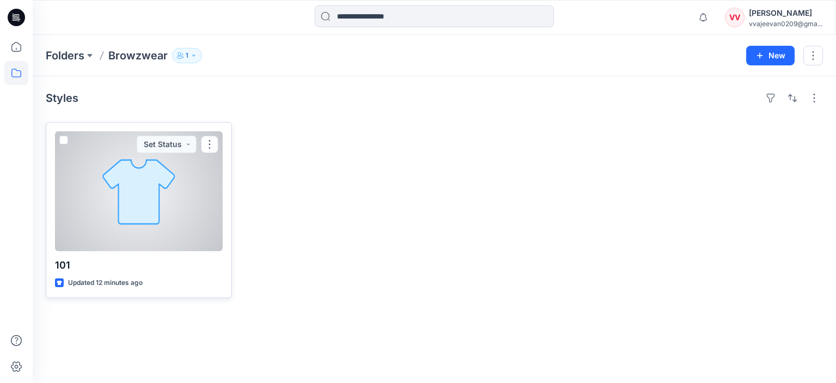
click at [175, 178] on div at bounding box center [139, 191] width 168 height 120
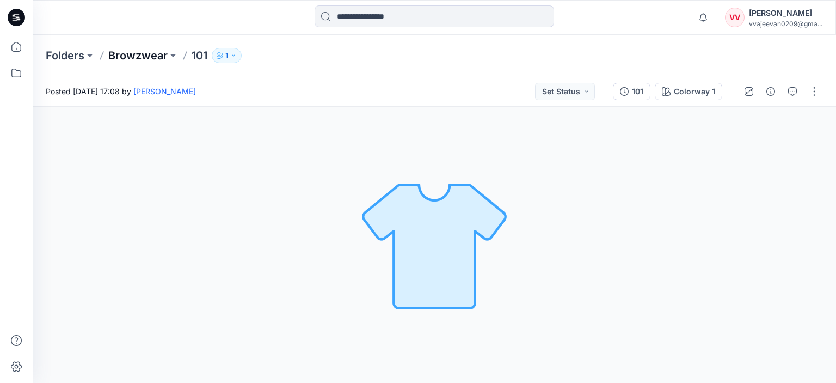
click at [142, 57] on p "Browzwear" at bounding box center [137, 55] width 59 height 15
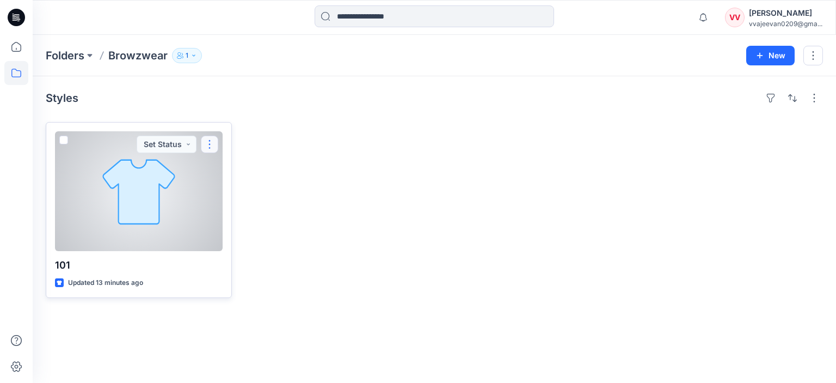
click at [210, 149] on button "button" at bounding box center [209, 144] width 17 height 17
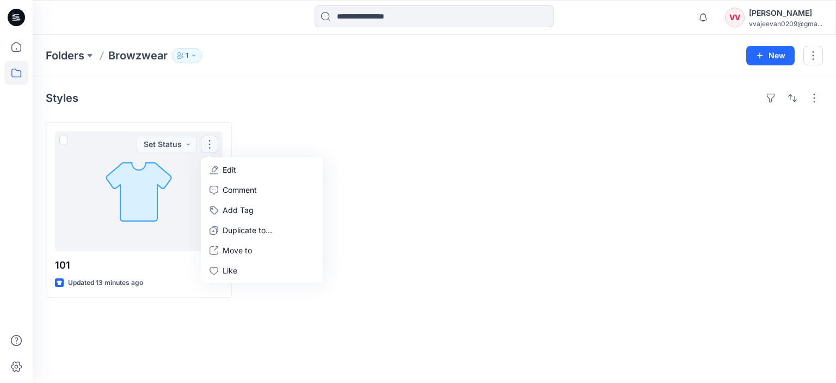
click at [274, 140] on div at bounding box center [336, 210] width 186 height 176
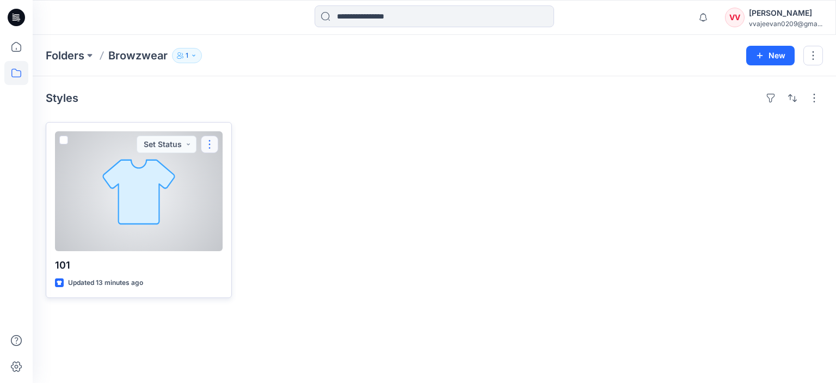
click at [209, 145] on button "button" at bounding box center [209, 144] width 17 height 17
click at [228, 173] on p "Edit" at bounding box center [230, 169] width 14 height 11
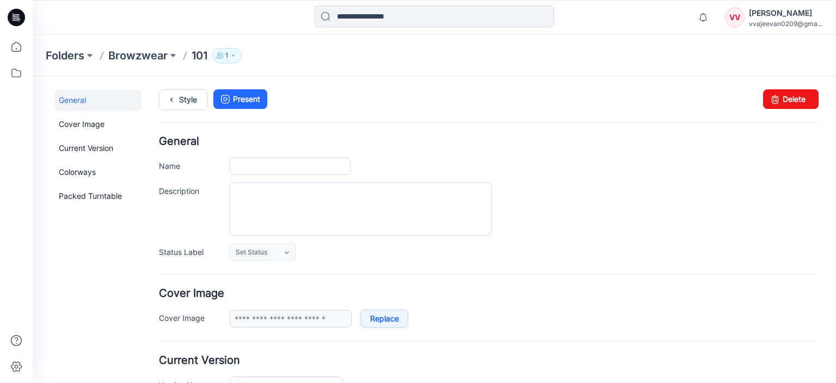
type input "***"
type input "**********"
drag, startPoint x: 778, startPoint y: 97, endPoint x: 499, endPoint y: 109, distance: 279.1
click at [778, 97] on link "Delete" at bounding box center [791, 99] width 56 height 20
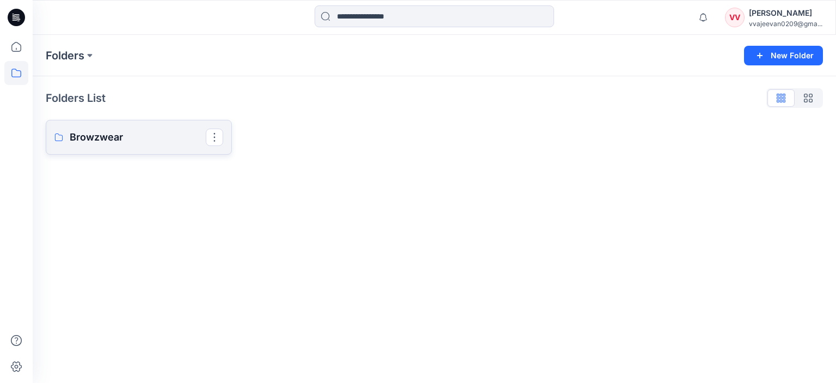
click at [127, 141] on p "Browzwear" at bounding box center [138, 137] width 136 height 15
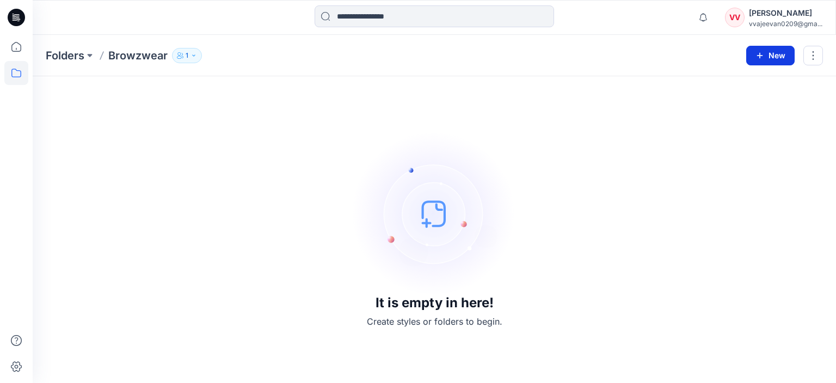
click at [764, 50] on button "New" at bounding box center [771, 56] width 48 height 20
click at [742, 85] on p "New Style" at bounding box center [737, 82] width 36 height 13
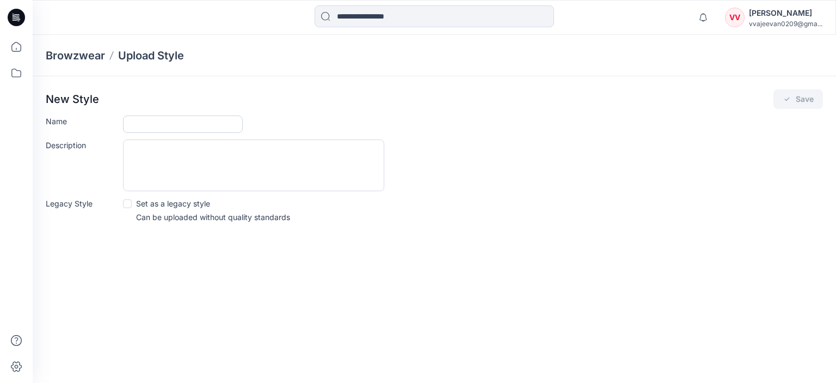
click at [166, 124] on input "Name" at bounding box center [183, 123] width 120 height 17
click at [169, 126] on input "Name" at bounding box center [183, 123] width 120 height 17
paste input "**********"
type input "**********"
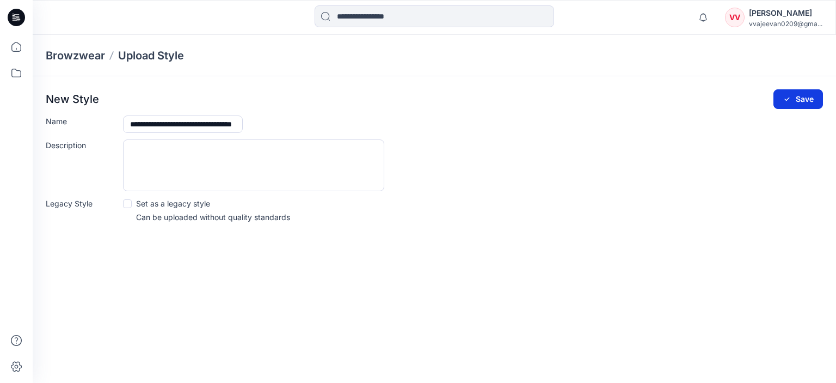
scroll to position [0, 0]
click at [786, 102] on icon "submit" at bounding box center [787, 99] width 9 height 9
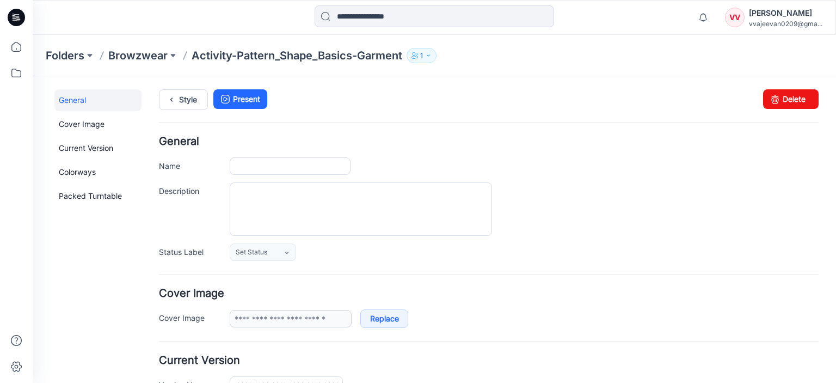
type input "**********"
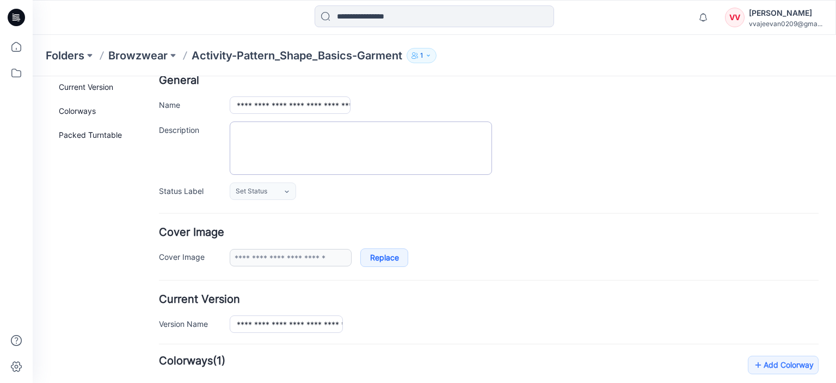
scroll to position [62, 0]
click at [279, 192] on link "Set Status" at bounding box center [263, 189] width 66 height 17
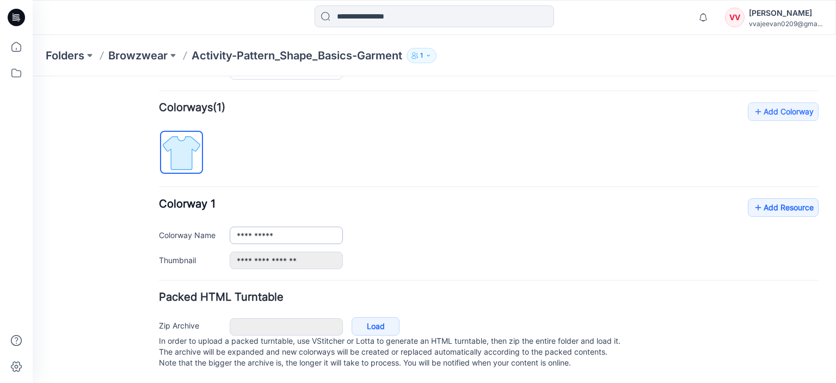
scroll to position [322, 0]
click at [290, 231] on input "**********" at bounding box center [286, 235] width 113 height 17
click at [790, 199] on link "Add Resource" at bounding box center [783, 207] width 71 height 19
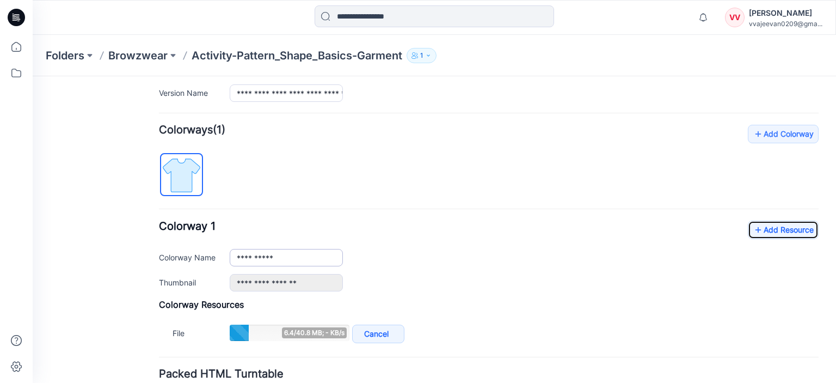
scroll to position [292, 0]
click at [176, 174] on img at bounding box center [181, 175] width 41 height 41
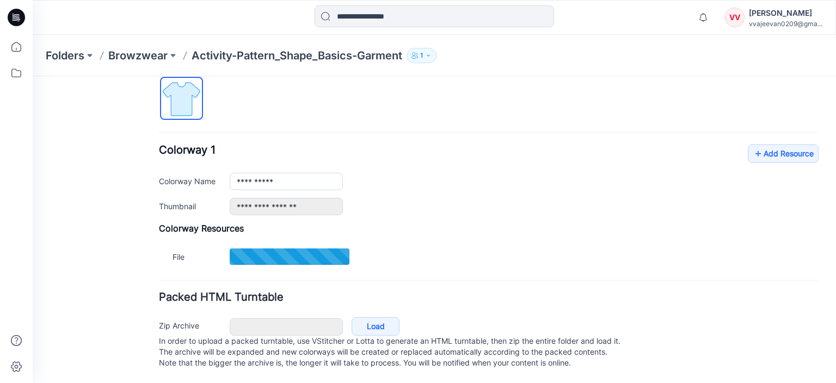
scroll to position [377, 0]
click at [475, 230] on div "Colorway Resources File Cancel Add to all colorways File Cancel Add to all colo…" at bounding box center [489, 246] width 660 height 46
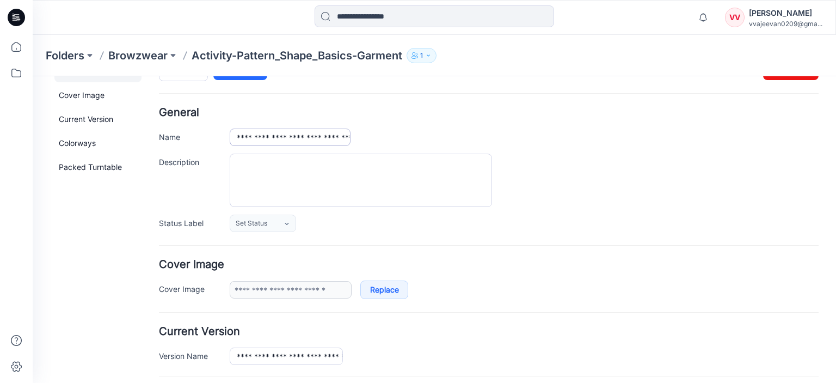
scroll to position [0, 0]
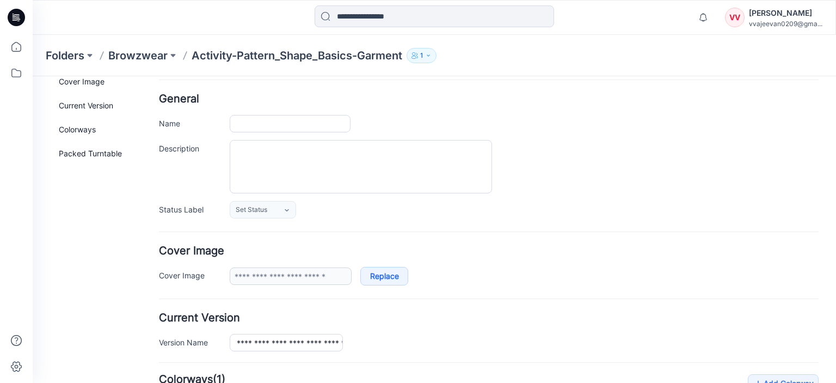
type input "**********"
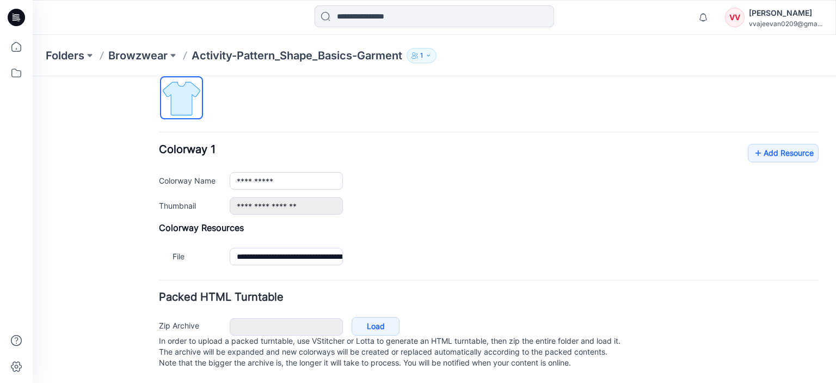
scroll to position [377, 0]
click at [129, 63] on div "Folders Browzwear Activity-Pattern_Shape_Basics-Garment 1" at bounding box center [435, 55] width 804 height 41
click at [142, 50] on p "Browzwear" at bounding box center [137, 55] width 59 height 15
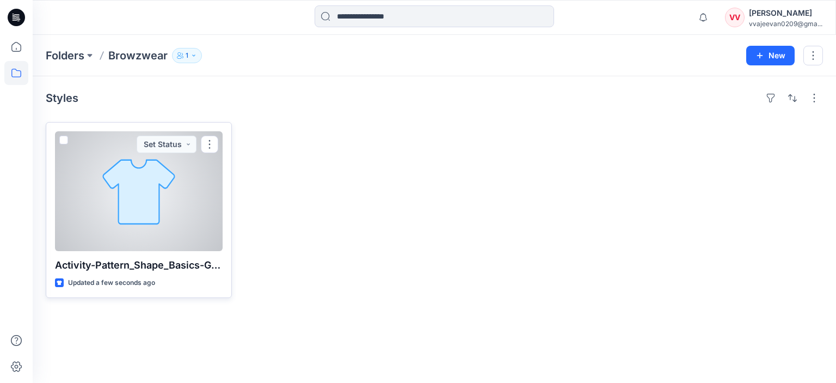
click at [136, 204] on div at bounding box center [139, 191] width 168 height 120
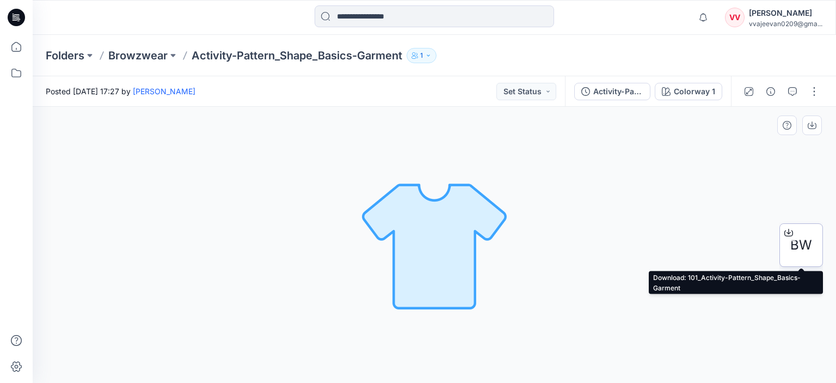
click at [821, 244] on div "BW" at bounding box center [802, 245] width 44 height 44
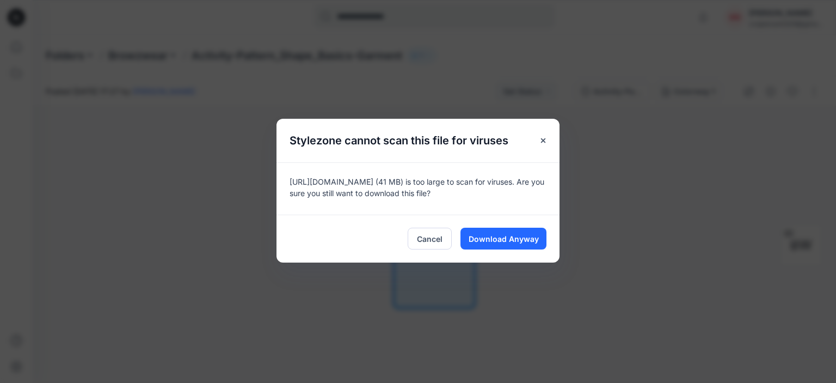
click at [553, 139] on div "Stylezone cannot scan this file for viruses" at bounding box center [418, 141] width 283 height 44
click at [541, 138] on icon "Close" at bounding box center [543, 140] width 4 height 4
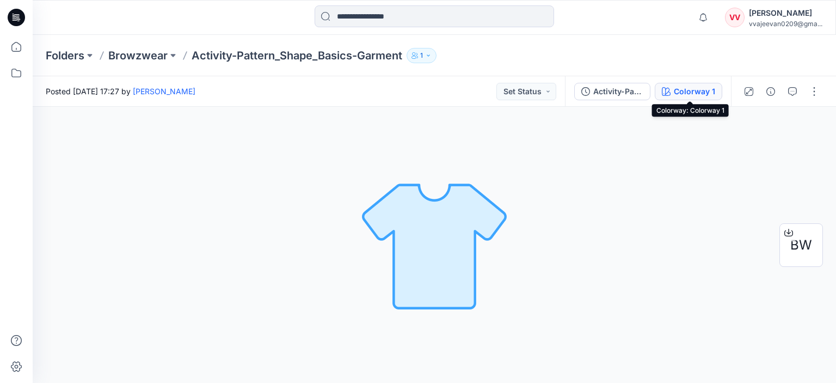
click at [695, 92] on div "Colorway 1" at bounding box center [694, 91] width 41 height 12
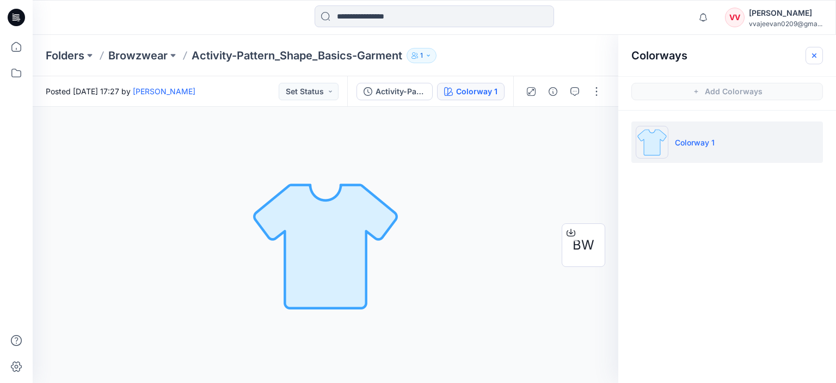
click at [808, 57] on button "button" at bounding box center [814, 55] width 17 height 17
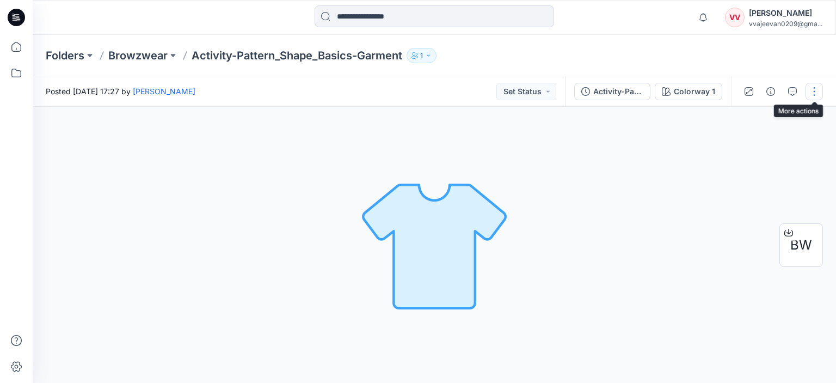
click at [820, 87] on button "button" at bounding box center [814, 91] width 17 height 17
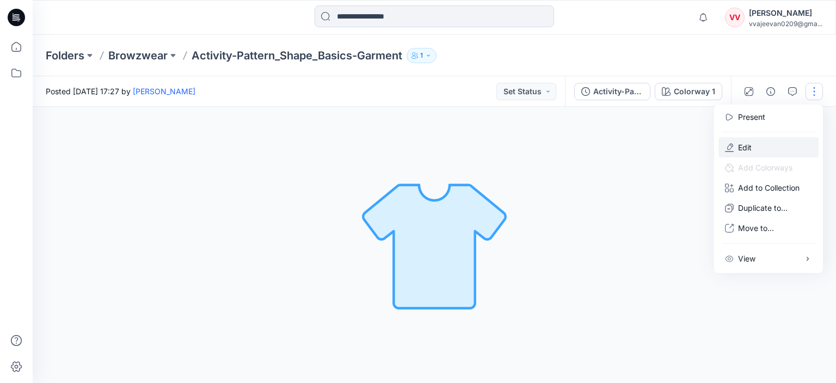
click at [743, 138] on button "Edit" at bounding box center [769, 147] width 100 height 20
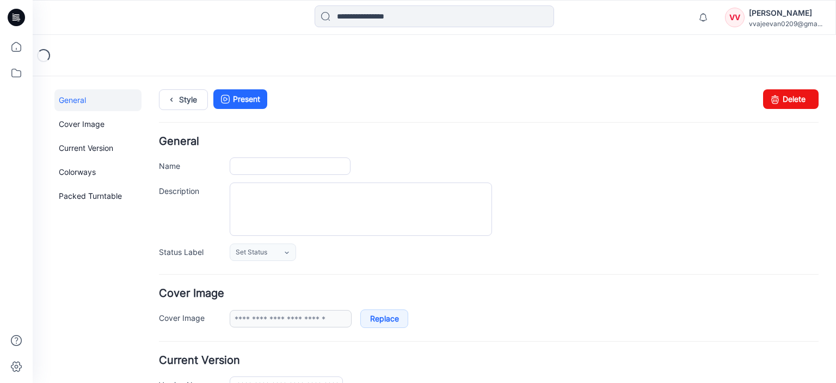
type input "**********"
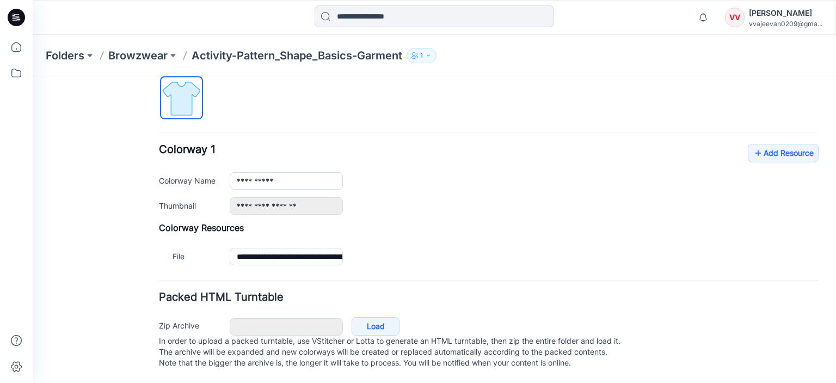
scroll to position [377, 0]
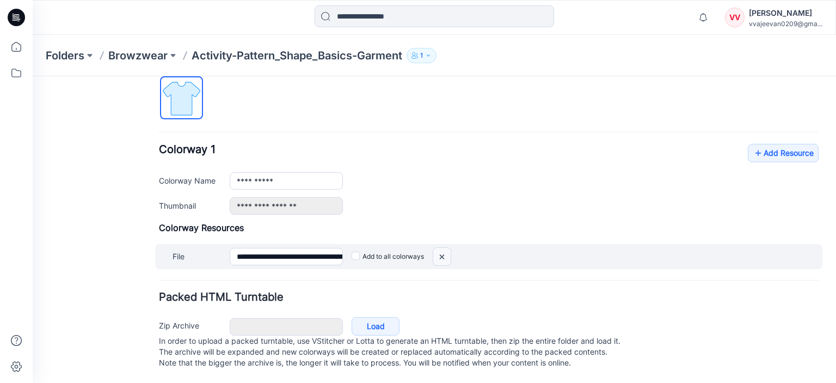
drag, startPoint x: 438, startPoint y: 244, endPoint x: 494, endPoint y: 126, distance: 130.8
click at [438, 248] on img at bounding box center [441, 257] width 17 height 18
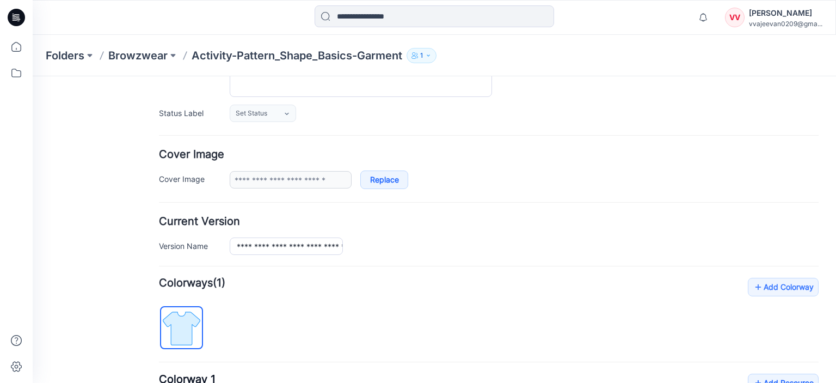
scroll to position [133, 0]
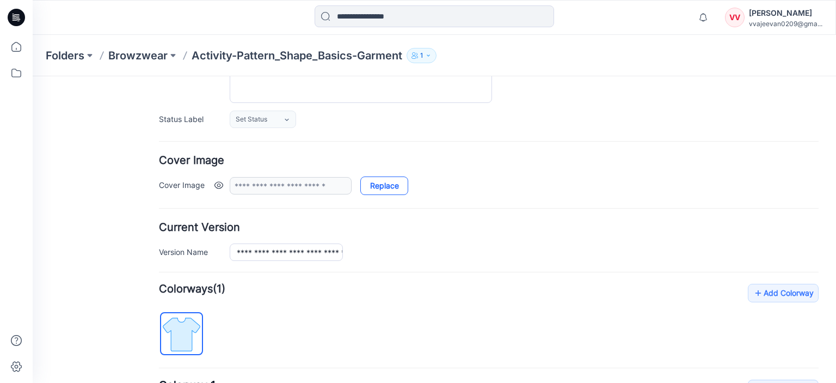
click at [389, 182] on link "Replace" at bounding box center [384, 185] width 48 height 19
click at [222, 181] on link at bounding box center [219, 185] width 9 height 9
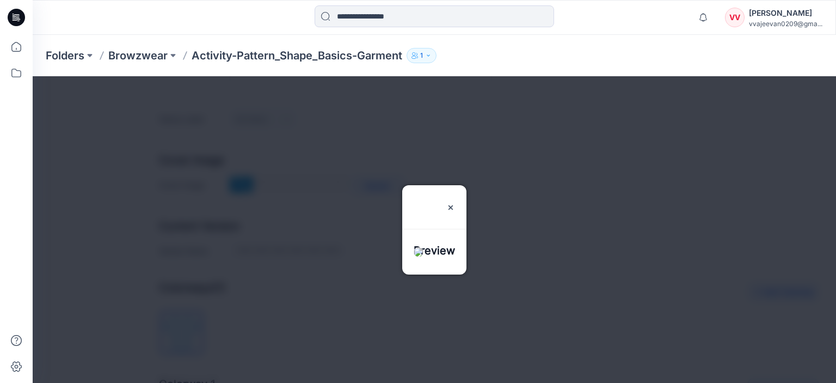
click at [486, 53] on div "Folders Browzwear Activity-Pattern_Shape_Basics-Garment 1" at bounding box center [392, 55] width 693 height 15
click at [455, 185] on div at bounding box center [451, 207] width 9 height 44
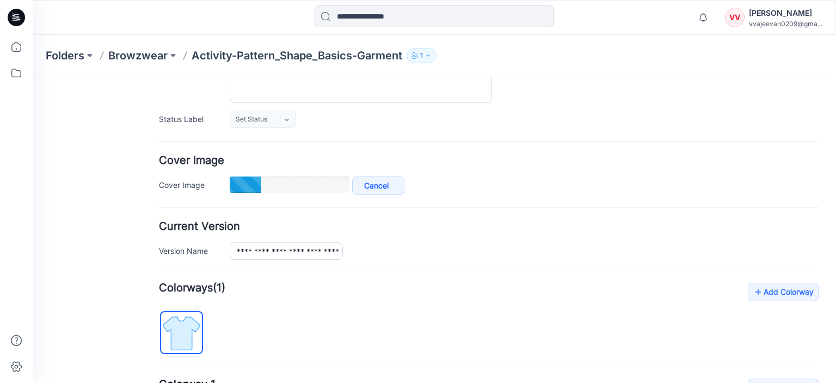
click at [329, 161] on h4 "Cover Image" at bounding box center [489, 160] width 660 height 10
type input "**********"
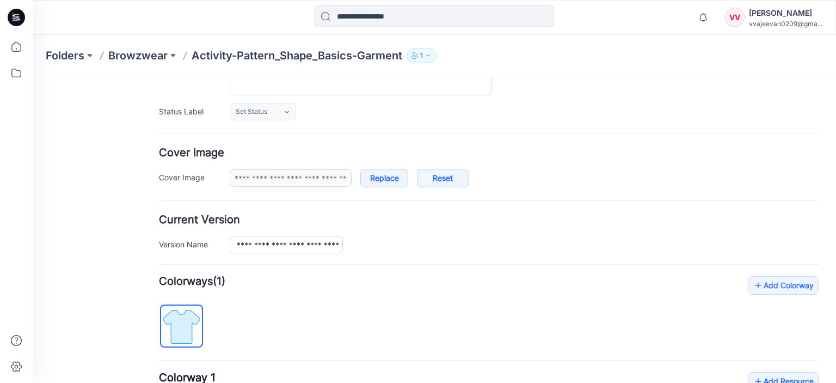
scroll to position [142, 0]
click at [218, 176] on link at bounding box center [219, 176] width 9 height 9
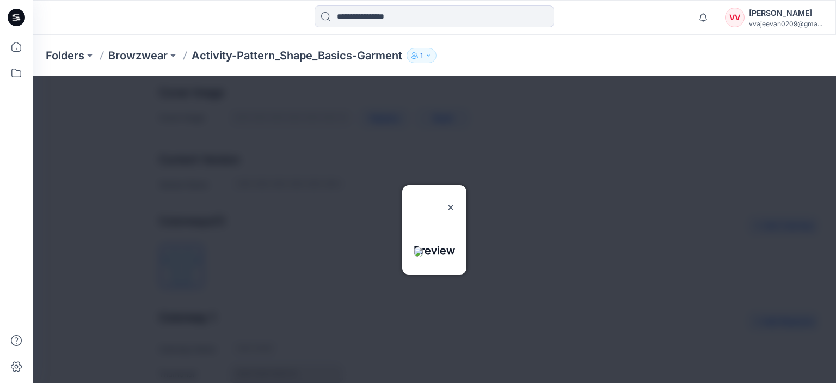
scroll to position [208, 0]
click at [423, 257] on img at bounding box center [419, 252] width 10 height 10
click at [419, 247] on img at bounding box center [419, 252] width 10 height 10
click at [455, 203] on img at bounding box center [451, 207] width 9 height 9
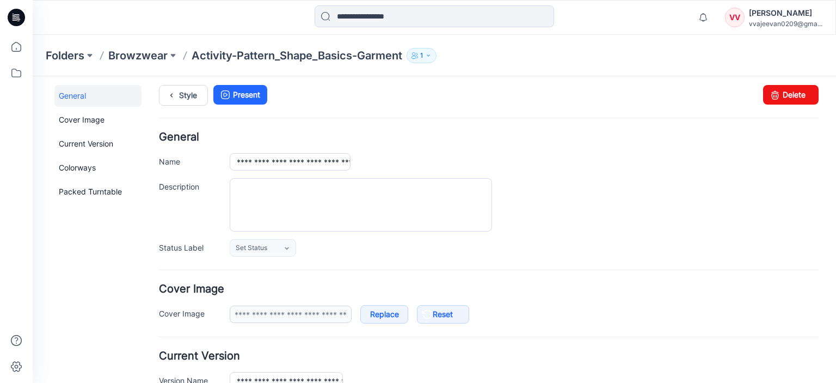
scroll to position [0, 0]
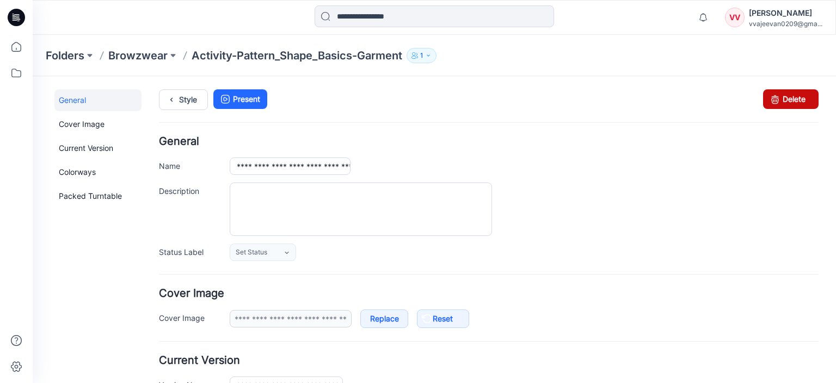
drag, startPoint x: 786, startPoint y: 91, endPoint x: 491, endPoint y: 124, distance: 297.5
click at [786, 91] on link "Delete" at bounding box center [791, 99] width 56 height 20
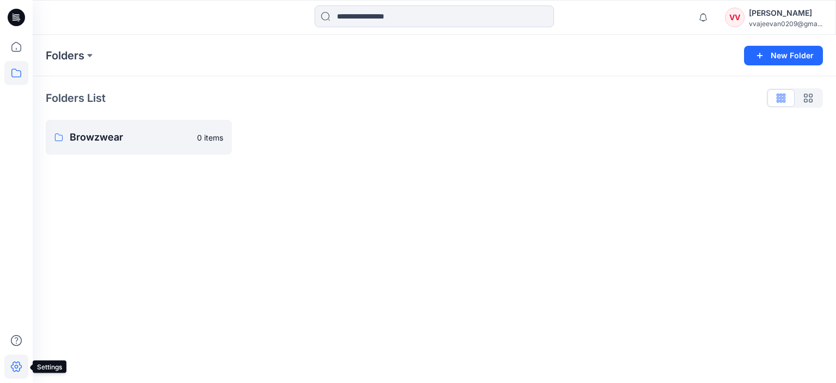
click at [15, 368] on icon at bounding box center [16, 366] width 24 height 24
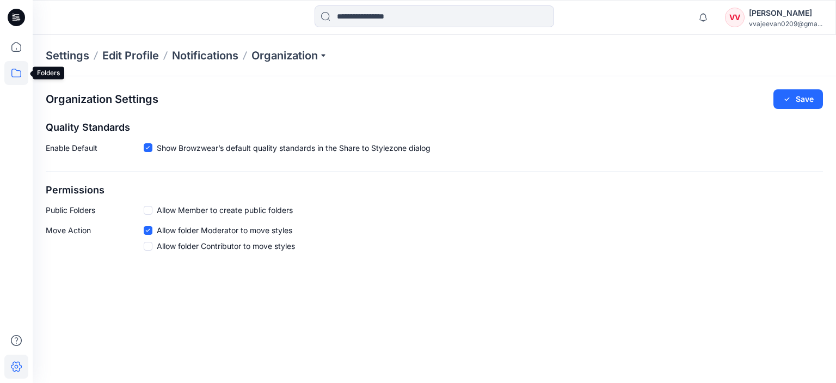
click at [20, 73] on icon at bounding box center [16, 73] width 10 height 9
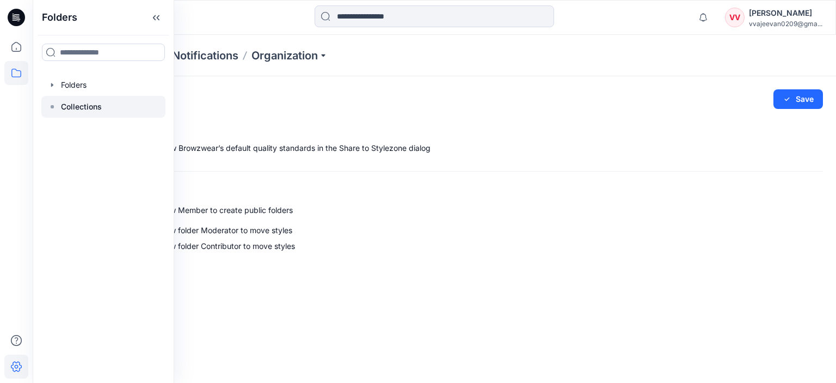
click at [71, 105] on p "Collections" at bounding box center [81, 106] width 41 height 13
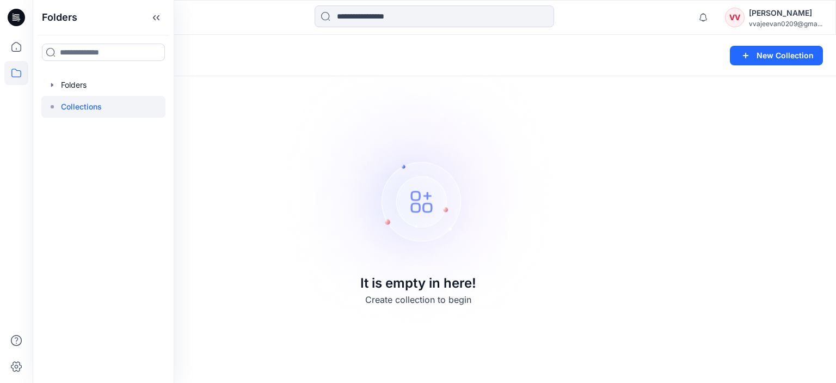
click at [305, 145] on img at bounding box center [418, 191] width 304 height 304
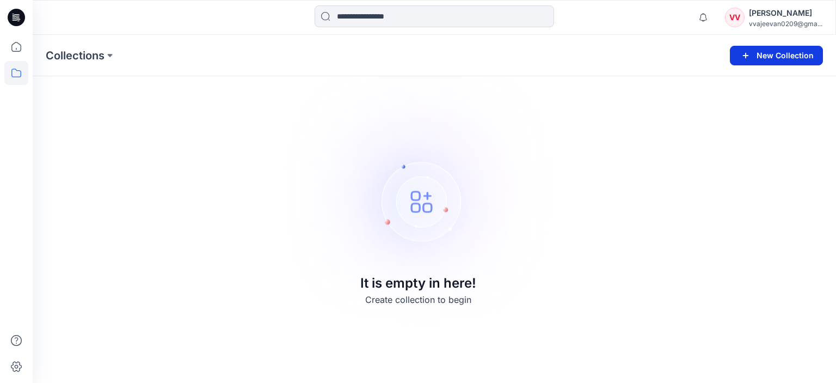
click at [754, 51] on button "New Collection" at bounding box center [776, 56] width 93 height 20
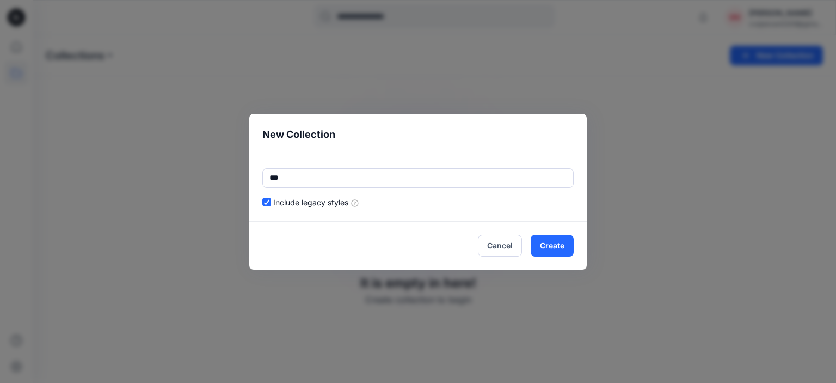
type input "***"
click at [534, 233] on footer "Cancel Create" at bounding box center [418, 246] width 338 height 48
click at [544, 235] on button "Create" at bounding box center [552, 246] width 43 height 22
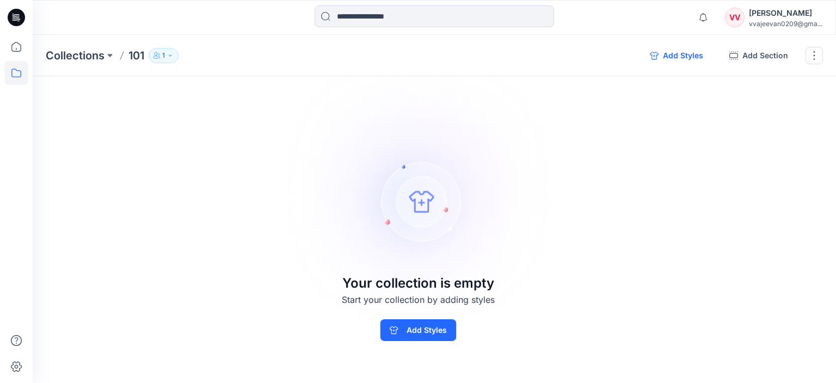
click at [677, 62] on button "Add Styles" at bounding box center [676, 55] width 71 height 17
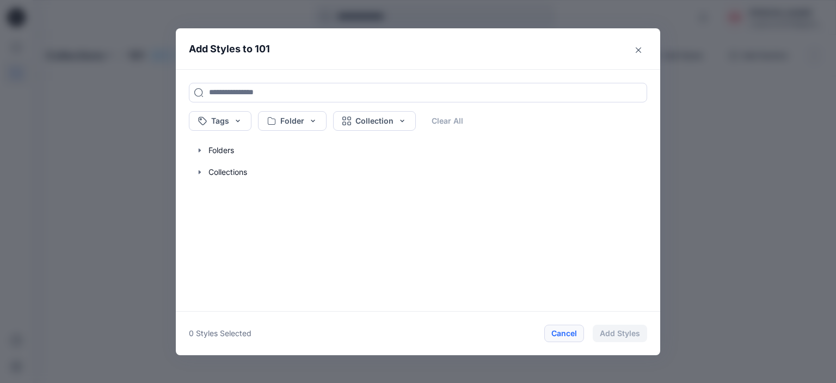
click at [566, 331] on button "Cancel" at bounding box center [565, 333] width 40 height 17
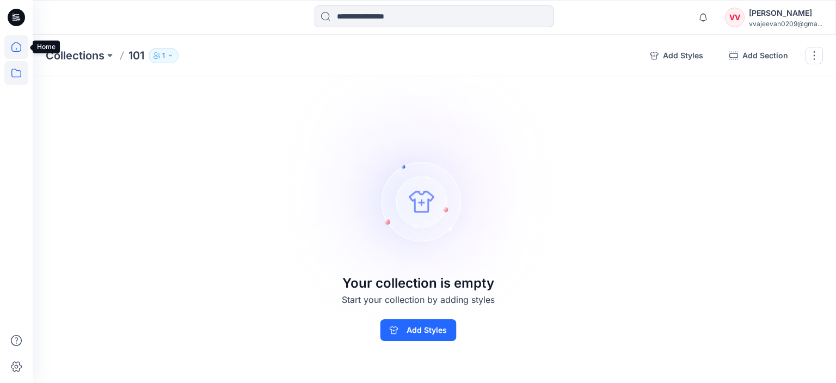
click at [15, 51] on icon at bounding box center [16, 47] width 24 height 24
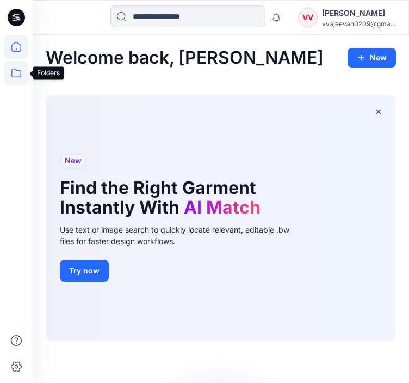
click at [13, 72] on icon at bounding box center [16, 73] width 24 height 24
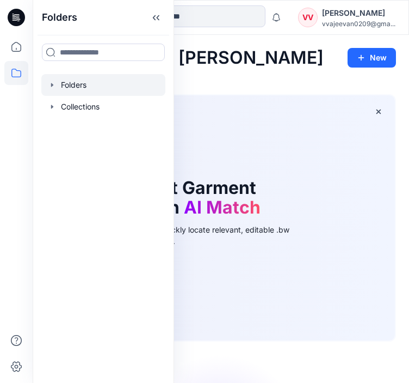
click at [74, 81] on div at bounding box center [103, 85] width 124 height 22
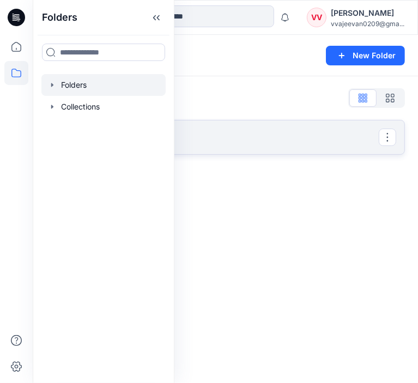
click at [239, 142] on p "Browzwear" at bounding box center [224, 137] width 309 height 15
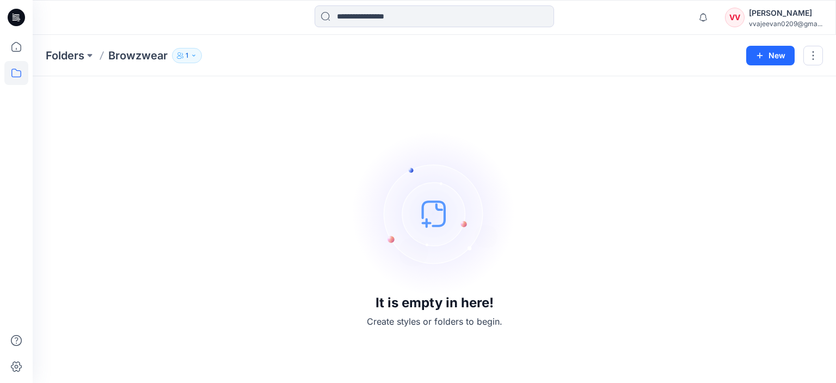
click at [7, 23] on div at bounding box center [16, 17] width 35 height 35
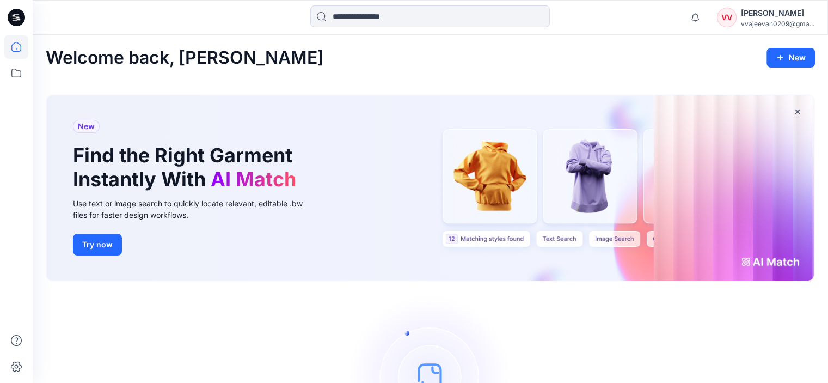
click at [7, 23] on div at bounding box center [16, 17] width 35 height 35
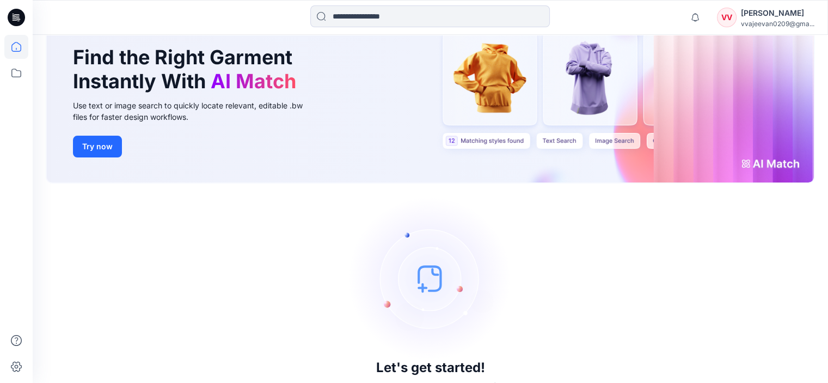
click at [432, 272] on img at bounding box center [430, 278] width 163 height 163
click at [427, 265] on img at bounding box center [430, 278] width 163 height 163
click at [414, 360] on h3 "Let's get started!" at bounding box center [430, 367] width 109 height 15
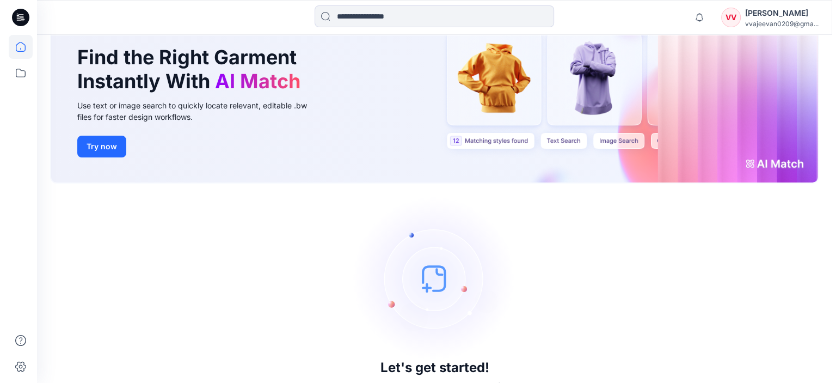
scroll to position [0, 0]
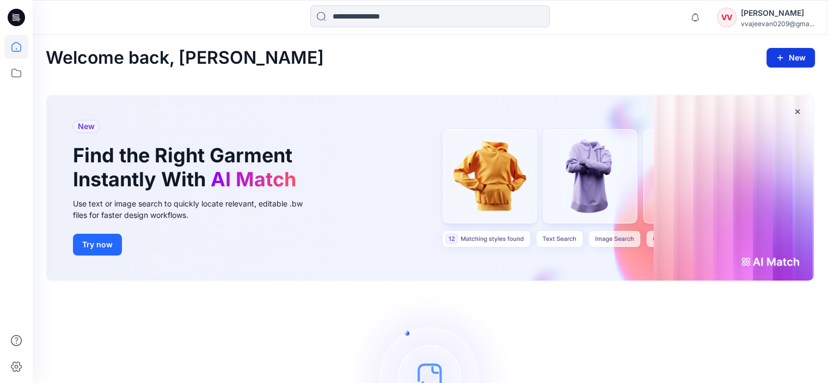
click at [788, 48] on button "New" at bounding box center [791, 58] width 48 height 20
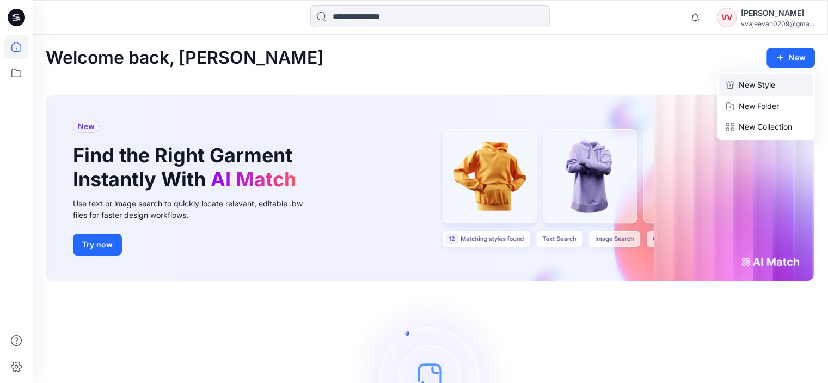
click at [732, 84] on icon "button" at bounding box center [730, 85] width 9 height 9
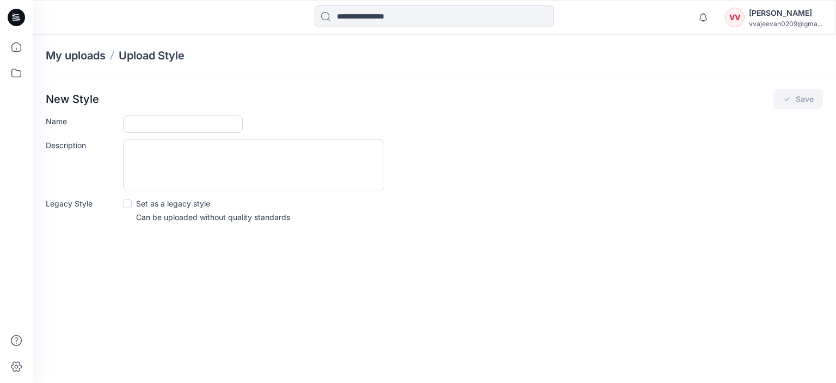
click at [165, 126] on input "Name" at bounding box center [183, 123] width 120 height 17
type input "***"
click at [163, 152] on textarea "Description" at bounding box center [253, 165] width 261 height 52
click at [792, 104] on button "Save" at bounding box center [799, 99] width 50 height 20
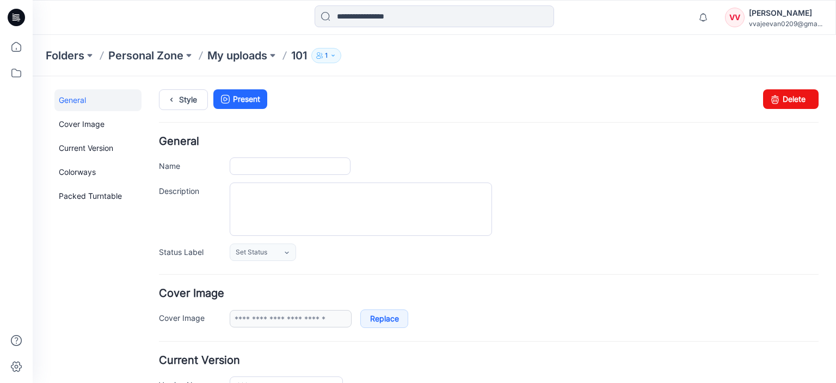
type input "***"
type input "**********"
click at [93, 126] on link "Cover Image" at bounding box center [97, 124] width 87 height 22
click at [224, 95] on icon at bounding box center [225, 99] width 15 height 20
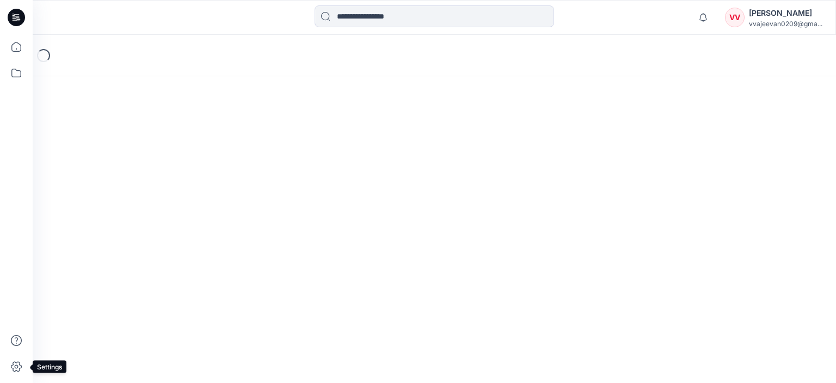
click at [16, 369] on icon at bounding box center [16, 366] width 24 height 24
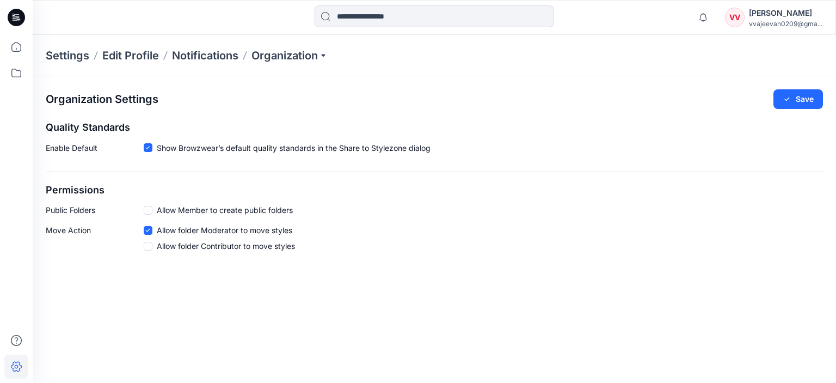
click at [280, 63] on div "Settings Edit Profile Notifications Organization" at bounding box center [435, 55] width 804 height 41
click at [314, 54] on p "Organization" at bounding box center [290, 55] width 76 height 15
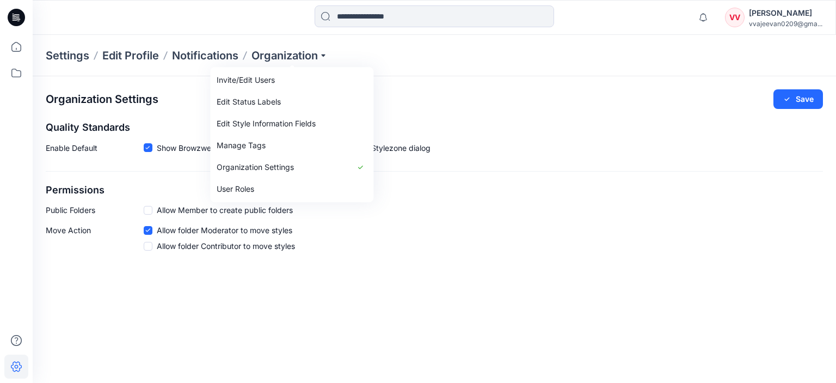
click at [252, 36] on div "Settings Edit Profile Notifications Organization Invite/Edit Users Edit Status …" at bounding box center [435, 55] width 804 height 41
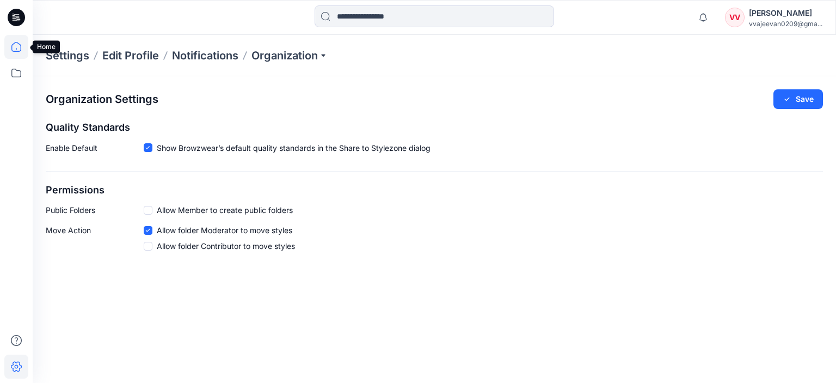
click at [9, 56] on icon at bounding box center [16, 47] width 24 height 24
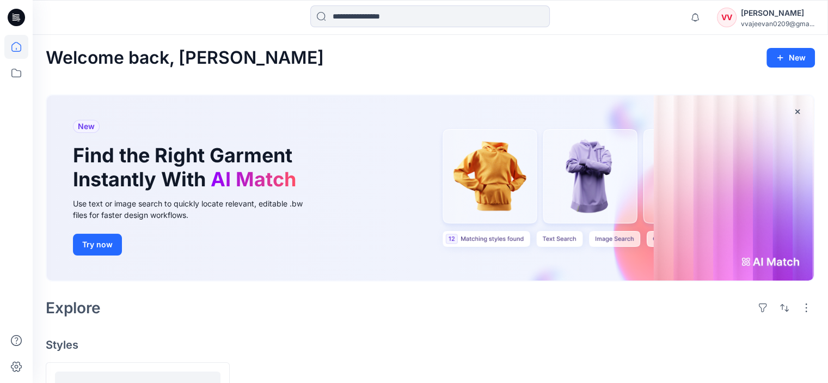
scroll to position [145, 0]
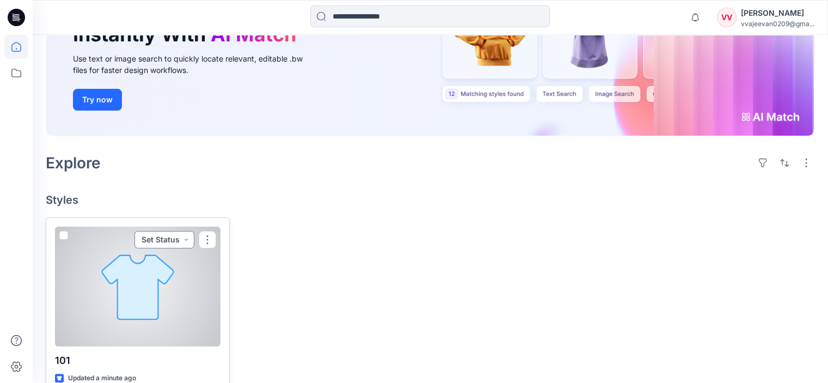
click at [186, 231] on button "Set Status" at bounding box center [165, 239] width 60 height 17
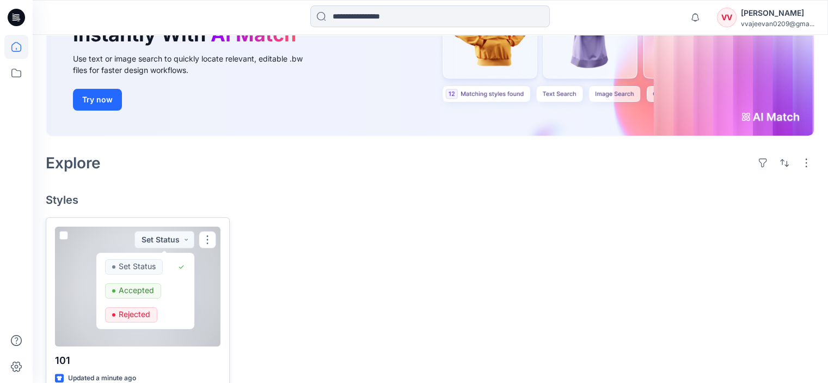
click at [218, 227] on div at bounding box center [138, 287] width 166 height 120
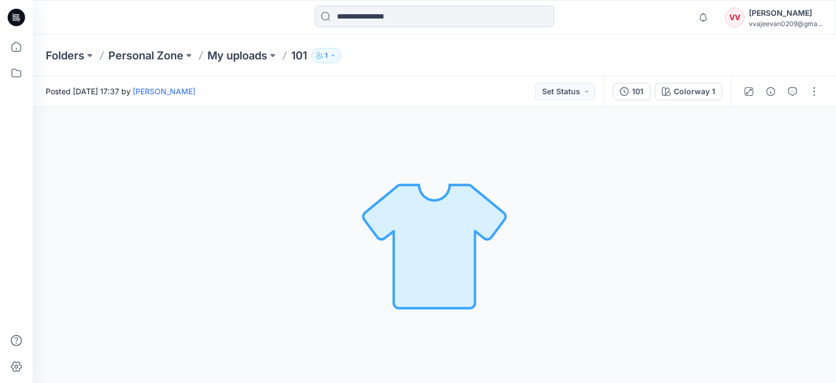
click at [467, 280] on img at bounding box center [434, 245] width 152 height 152
click at [299, 188] on div "Colorway 1 Loading... Material Properties Loading..." at bounding box center [435, 245] width 804 height 276
click at [811, 89] on button "button" at bounding box center [814, 91] width 17 height 17
click at [775, 266] on button "View" at bounding box center [769, 258] width 100 height 20
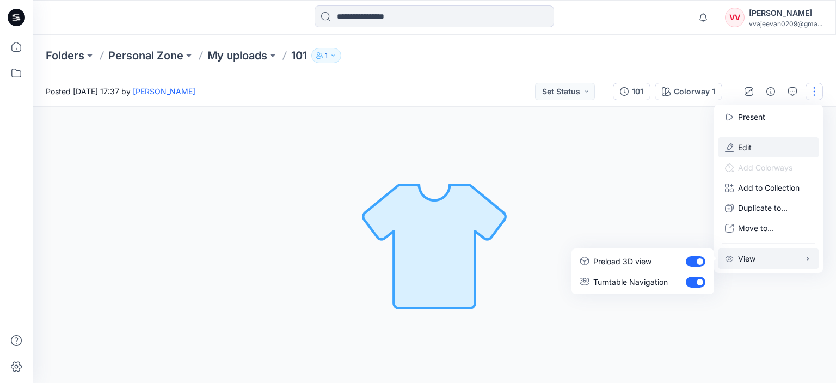
click at [749, 152] on p "Edit" at bounding box center [745, 147] width 14 height 11
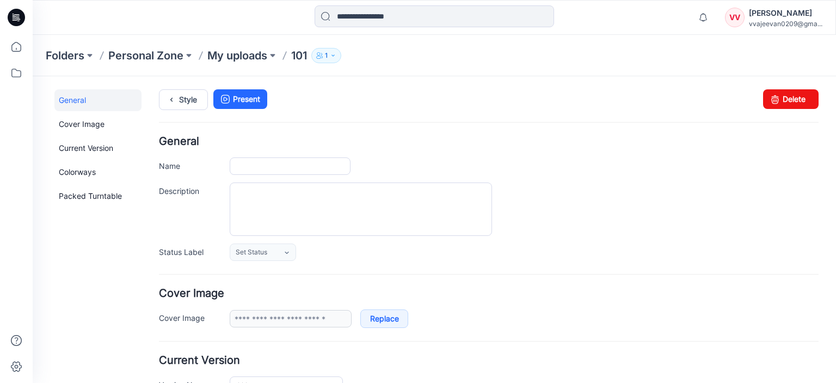
type input "***"
type input "**********"
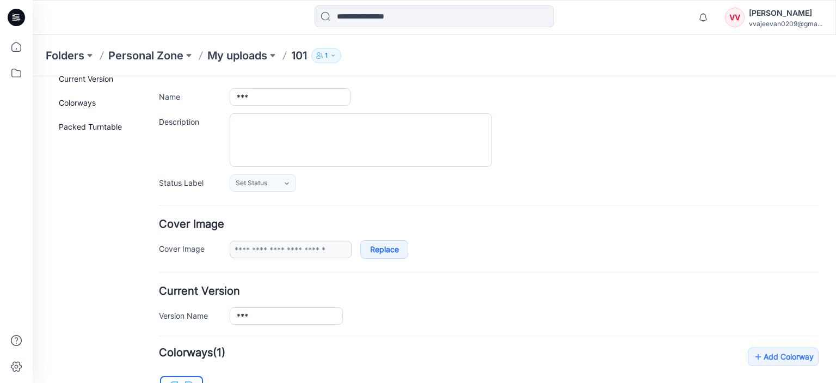
scroll to position [70, 0]
click at [373, 248] on link "Replace" at bounding box center [384, 249] width 48 height 19
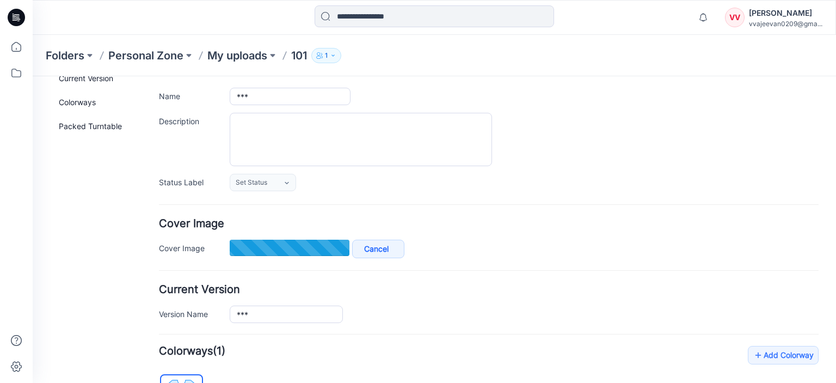
type input "**********"
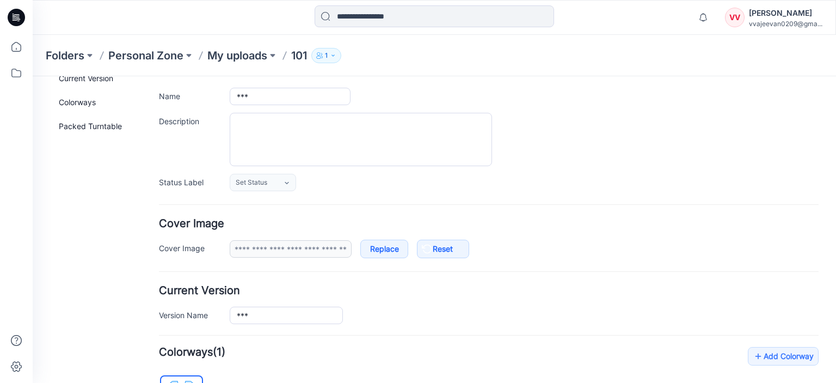
scroll to position [0, 0]
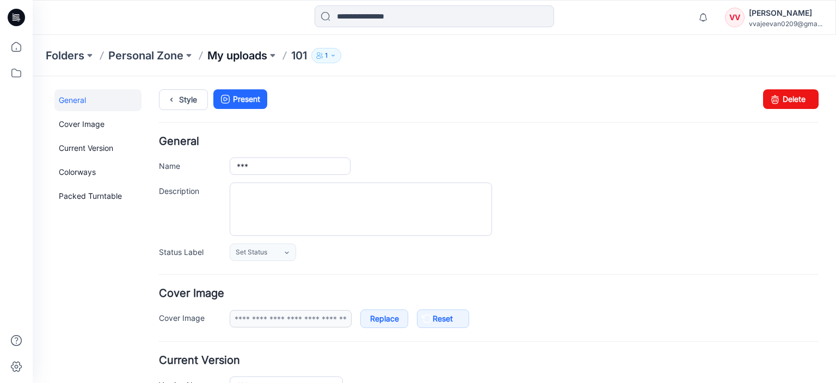
click at [244, 57] on p "My uploads" at bounding box center [237, 55] width 60 height 15
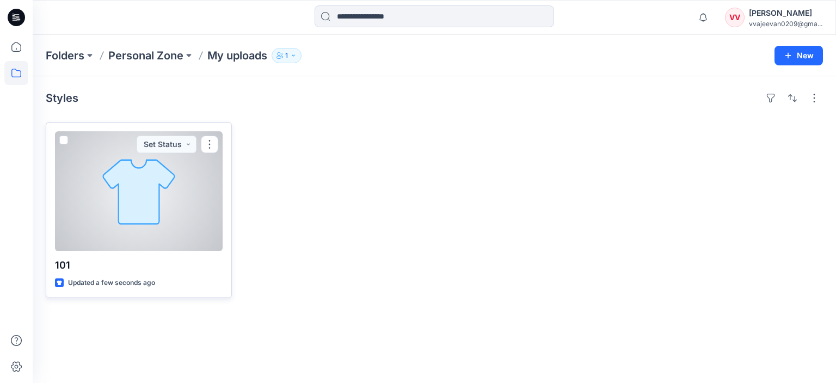
click at [161, 200] on div at bounding box center [139, 191] width 168 height 120
click at [203, 148] on button "button" at bounding box center [209, 144] width 17 height 17
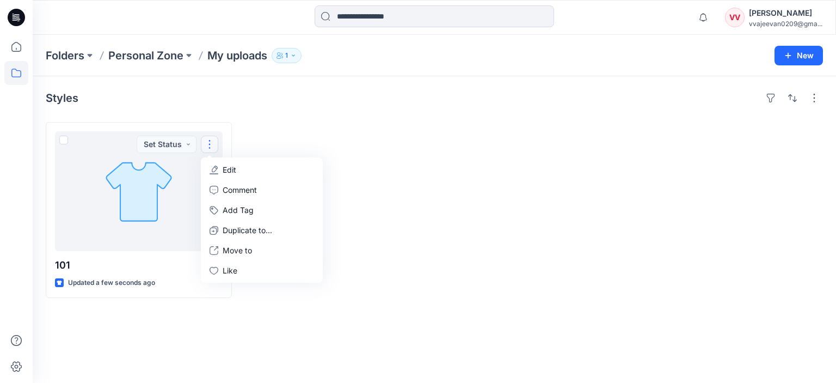
click at [281, 126] on div at bounding box center [336, 210] width 186 height 176
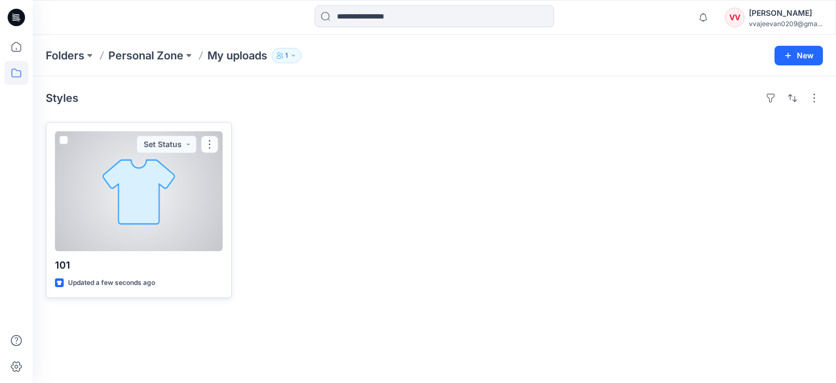
click at [148, 208] on div at bounding box center [139, 191] width 168 height 120
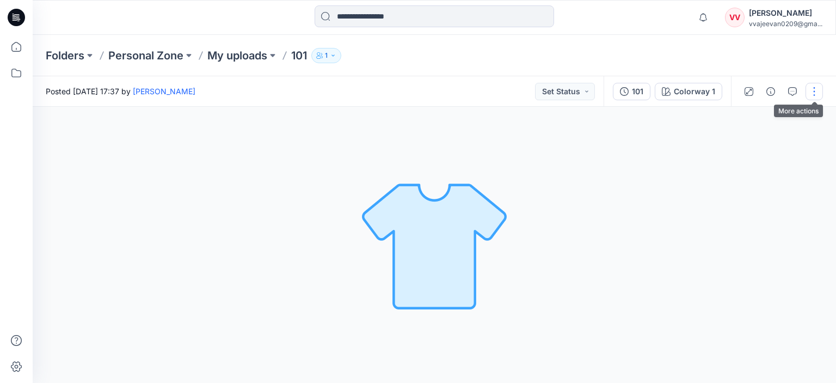
click at [811, 89] on button "button" at bounding box center [814, 91] width 17 height 17
click at [769, 116] on button "Present" at bounding box center [769, 117] width 100 height 20
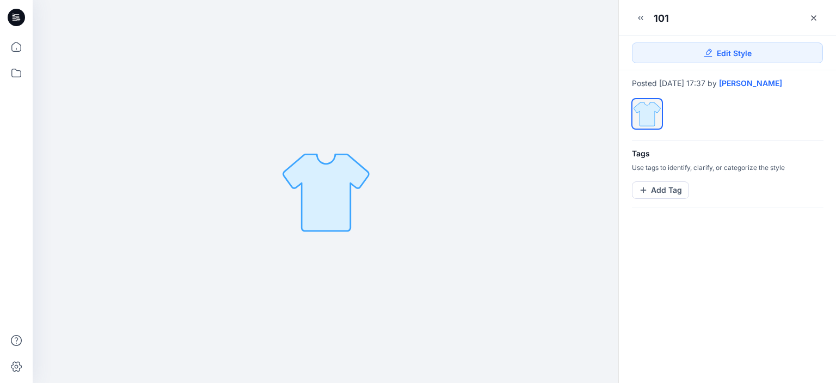
click at [822, 9] on div "101" at bounding box center [727, 13] width 217 height 27
click at [816, 14] on icon at bounding box center [814, 18] width 9 height 9
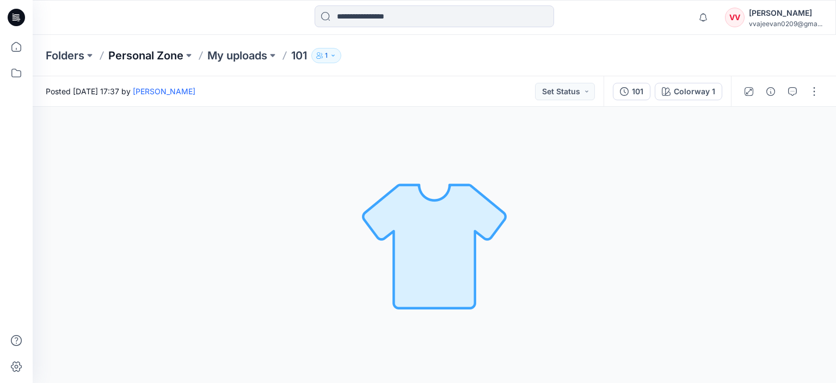
click at [109, 62] on p "Personal Zone" at bounding box center [145, 55] width 75 height 15
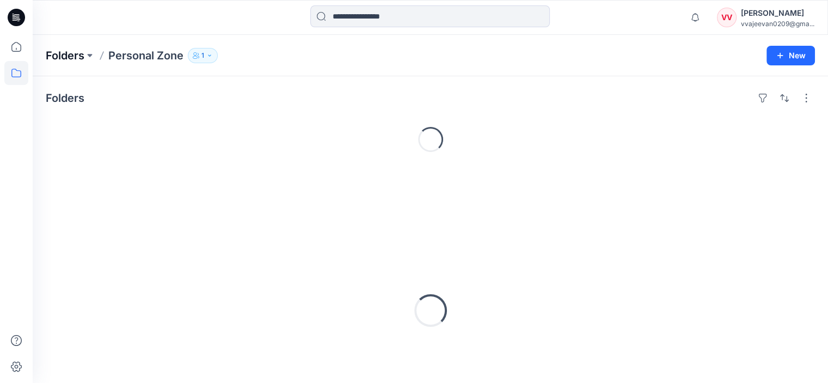
click at [52, 48] on p "Folders" at bounding box center [65, 55] width 39 height 15
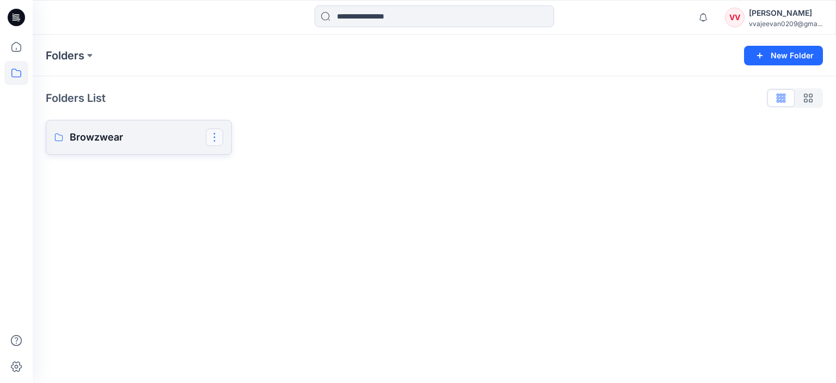
click at [213, 131] on button "button" at bounding box center [214, 137] width 17 height 17
click at [243, 229] on p "[PERSON_NAME]" at bounding box center [259, 227] width 63 height 11
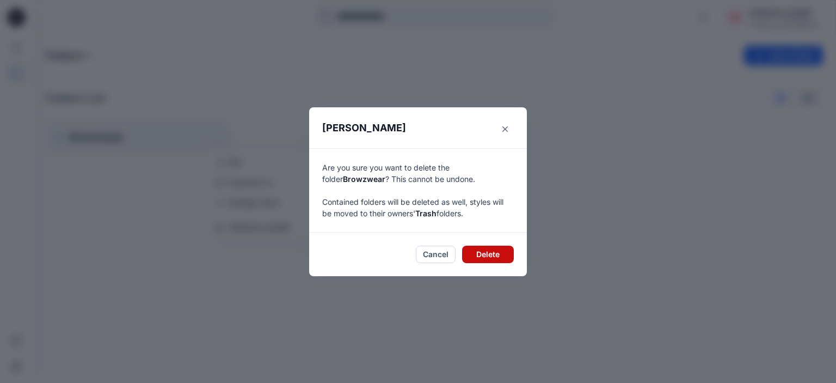
click at [466, 248] on button "Delete" at bounding box center [488, 254] width 52 height 17
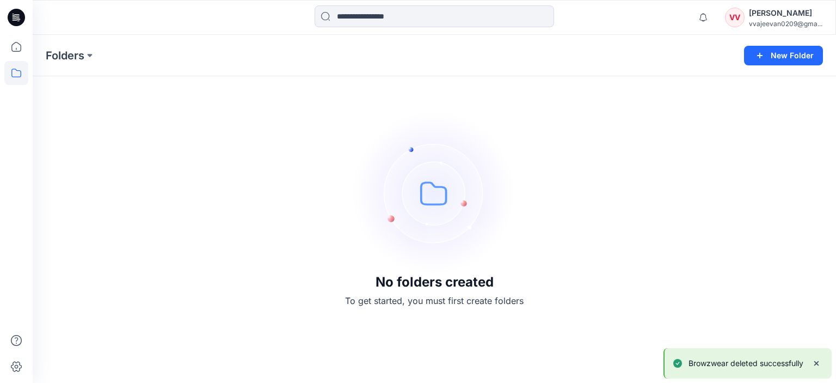
click at [302, 182] on div "No folders created To get started, you must first create folders" at bounding box center [435, 209] width 804 height 348
